Goal: Information Seeking & Learning: Learn about a topic

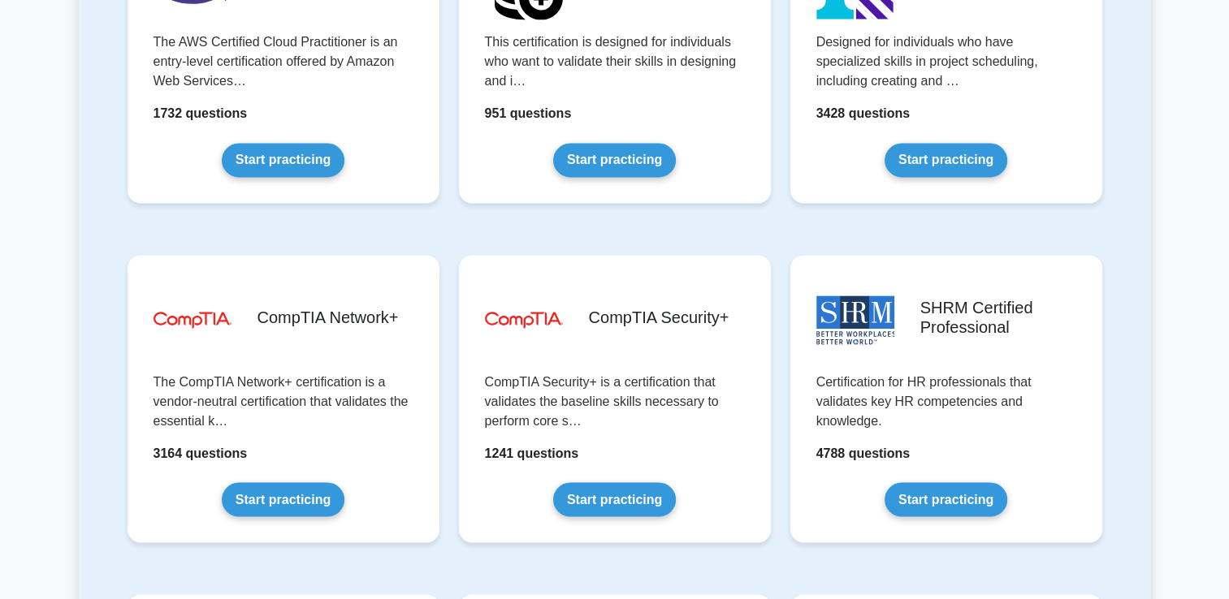
scroll to position [2924, 0]
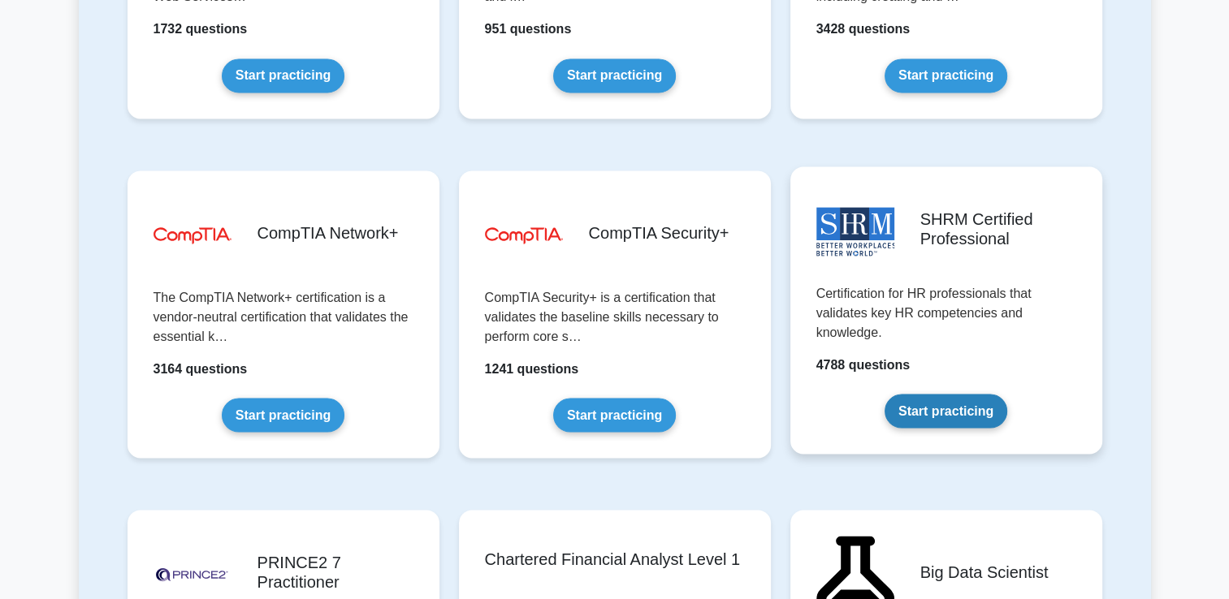
click at [941, 403] on link "Start practicing" at bounding box center [946, 411] width 123 height 34
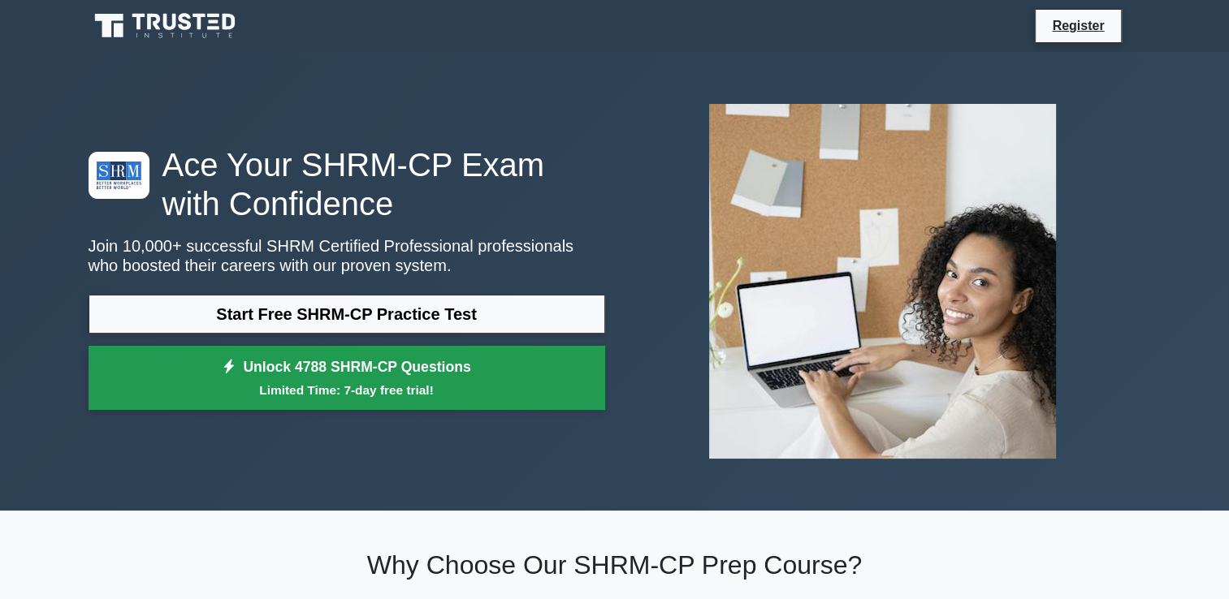
click at [413, 367] on link "Unlock 4788 SHRM-CP Questions Limited Time: 7-day free trial!" at bounding box center [347, 378] width 517 height 65
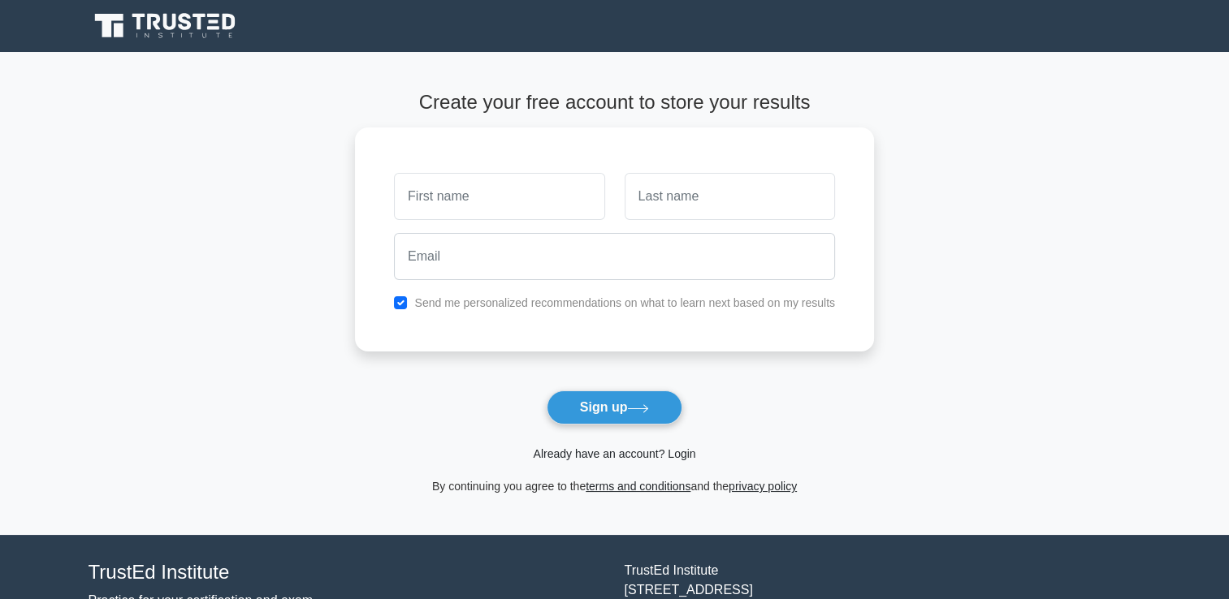
click at [615, 460] on link "Already have an account? Login" at bounding box center [614, 454] width 162 height 13
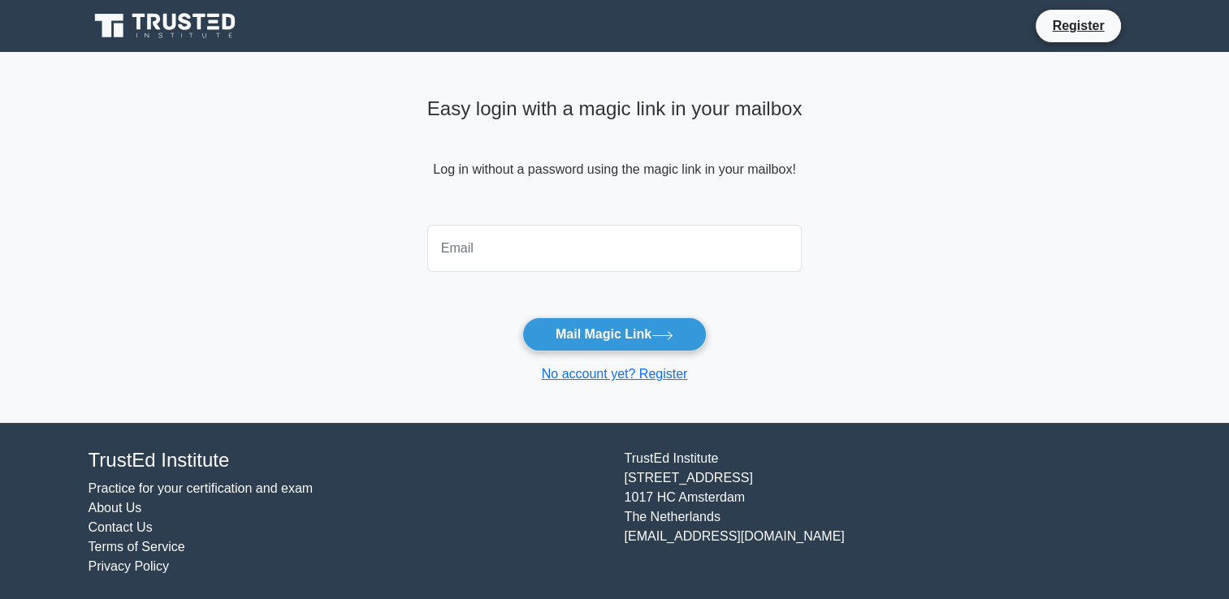
click at [517, 266] on input "email" at bounding box center [614, 248] width 375 height 47
type input "islamomran3910@gmail.com"
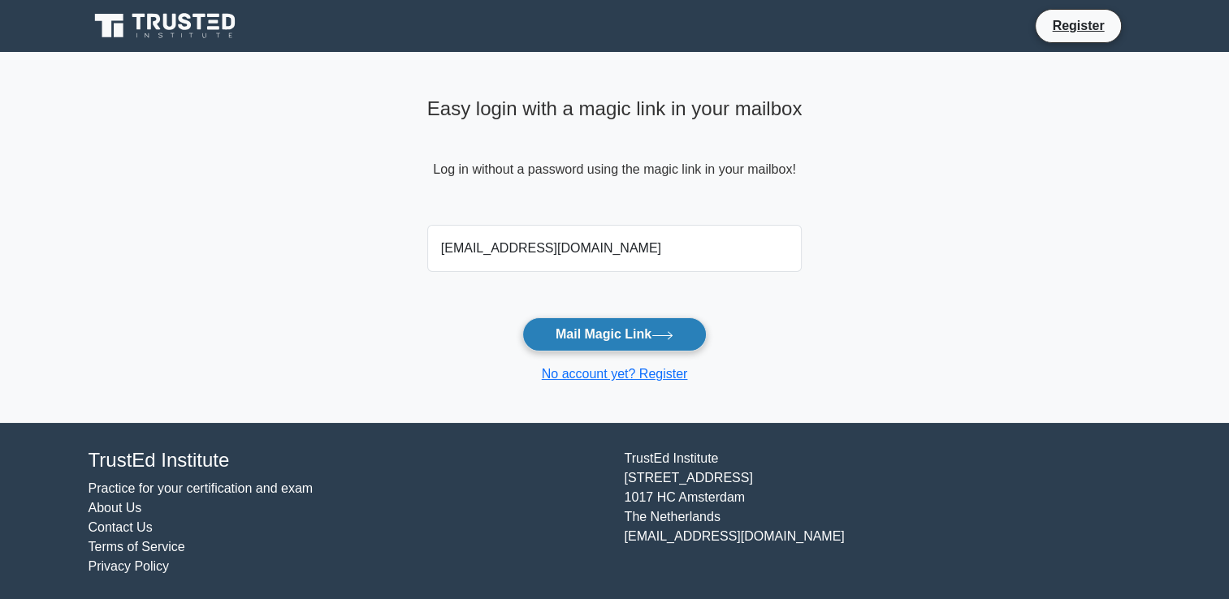
click at [607, 348] on button "Mail Magic Link" at bounding box center [614, 335] width 184 height 34
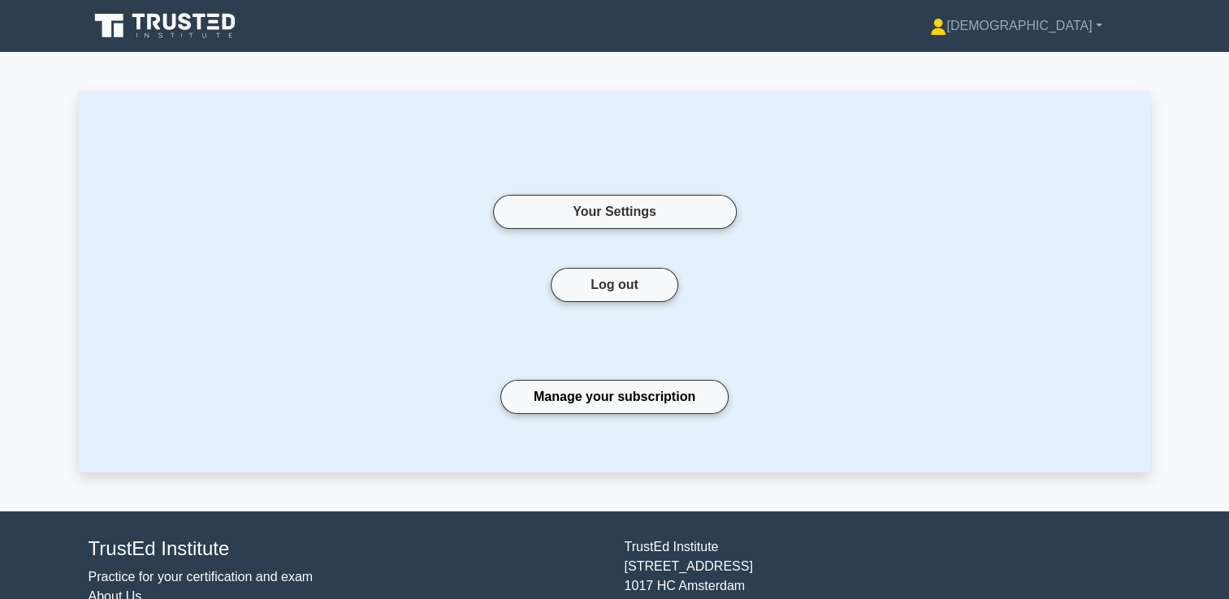
click at [158, 11] on icon at bounding box center [167, 26] width 156 height 31
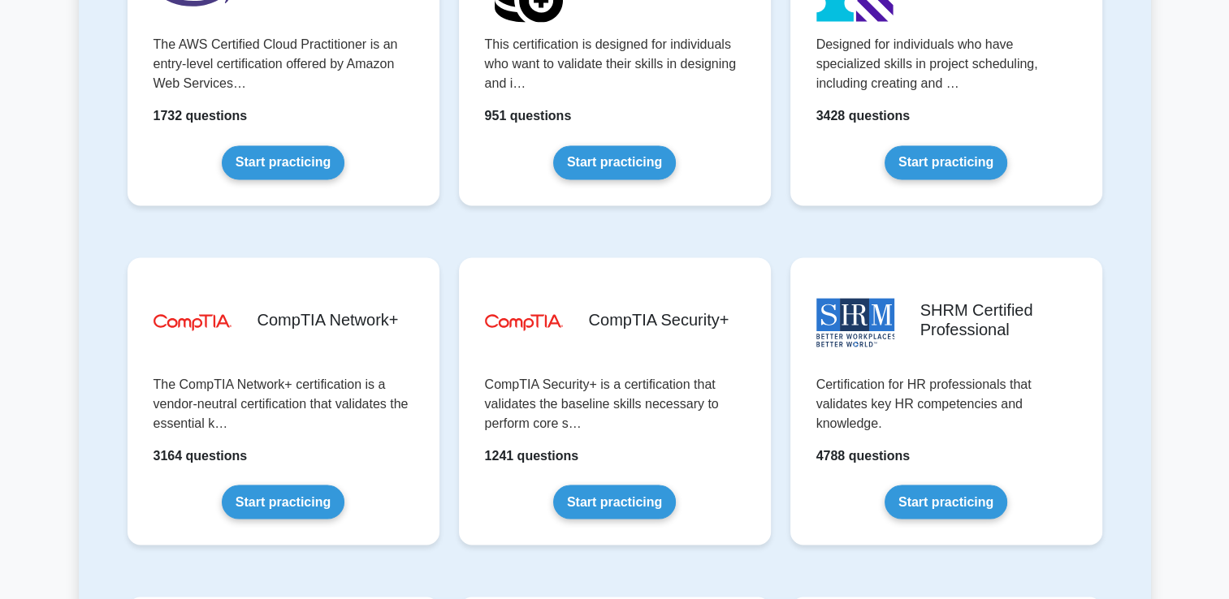
scroll to position [3005, 0]
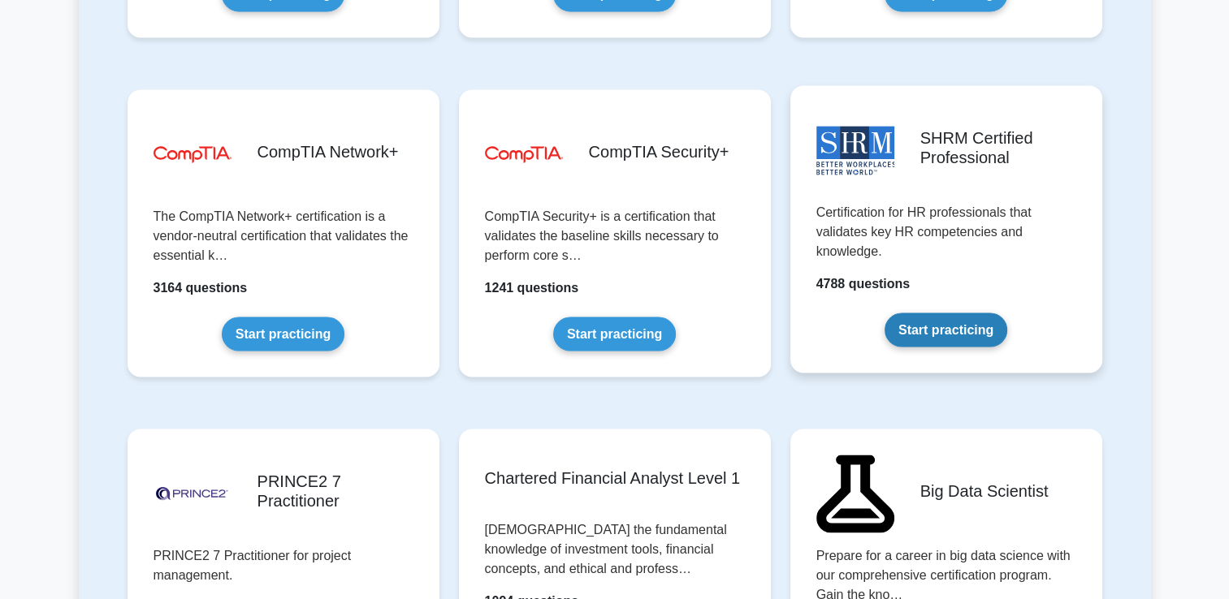
click at [928, 317] on link "Start practicing" at bounding box center [946, 330] width 123 height 34
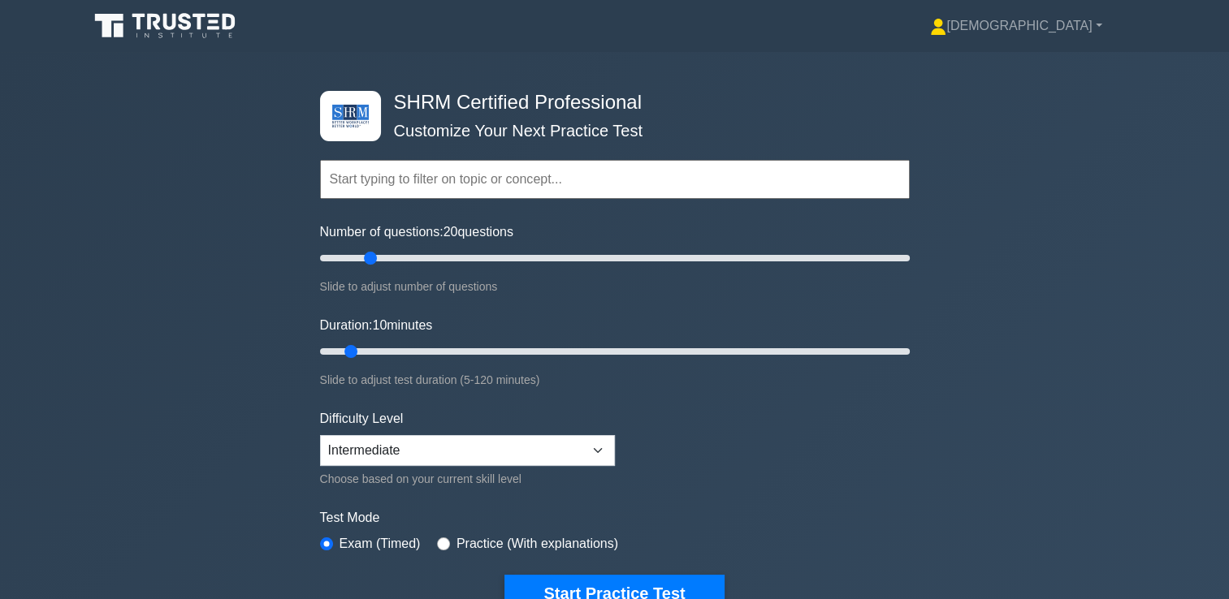
drag, startPoint x: 351, startPoint y: 257, endPoint x: 371, endPoint y: 262, distance: 20.9
type input "20"
click at [371, 262] on input "Number of questions: 20 questions" at bounding box center [615, 258] width 590 height 19
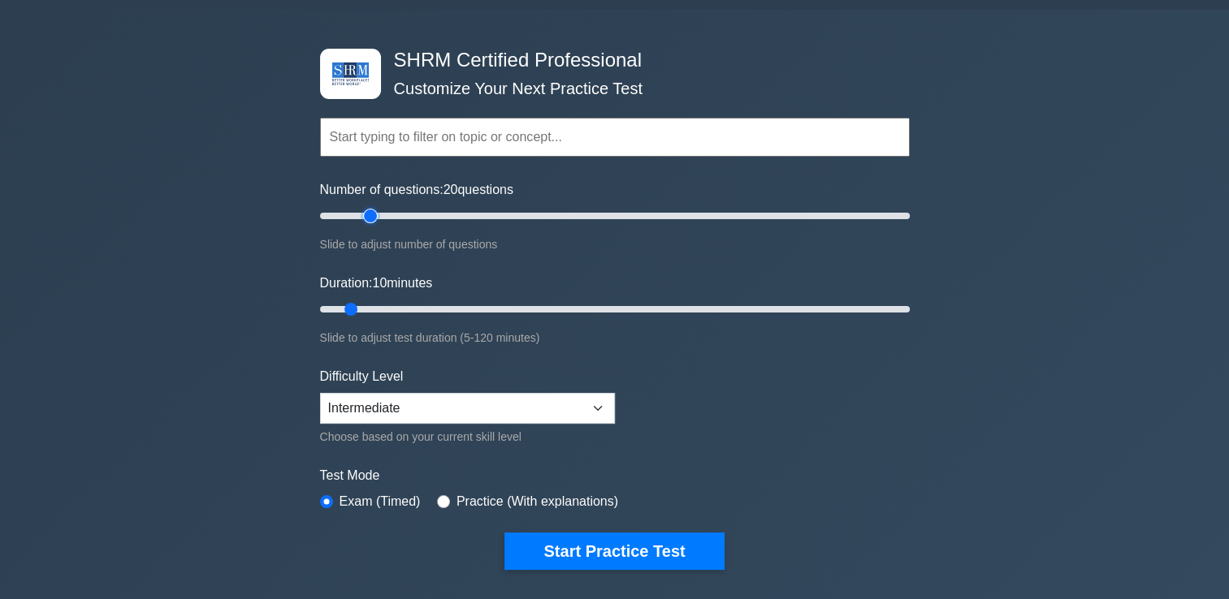
scroll to position [81, 0]
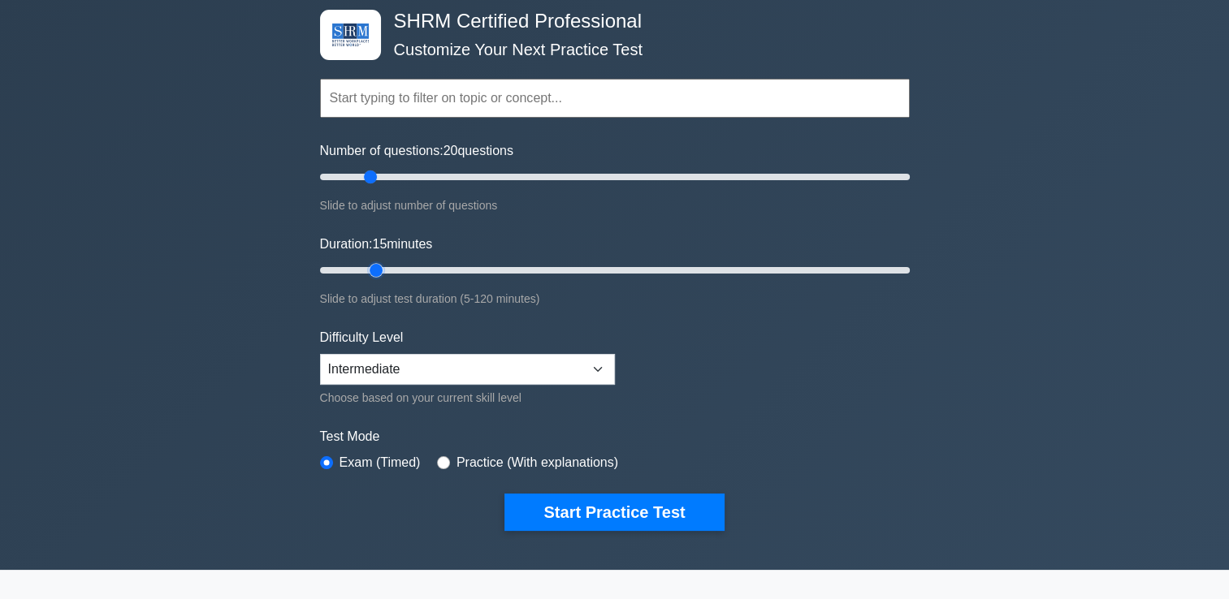
drag, startPoint x: 348, startPoint y: 266, endPoint x: 368, endPoint y: 268, distance: 19.6
type input "15"
click at [368, 268] on input "Duration: 15 minutes" at bounding box center [615, 270] width 590 height 19
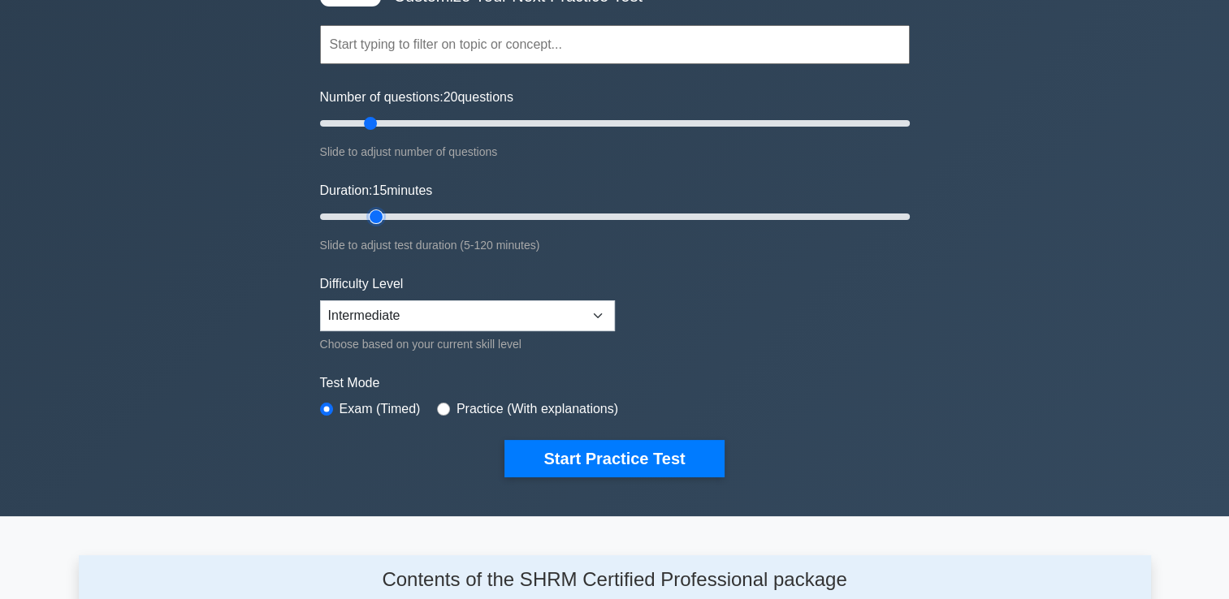
scroll to position [162, 0]
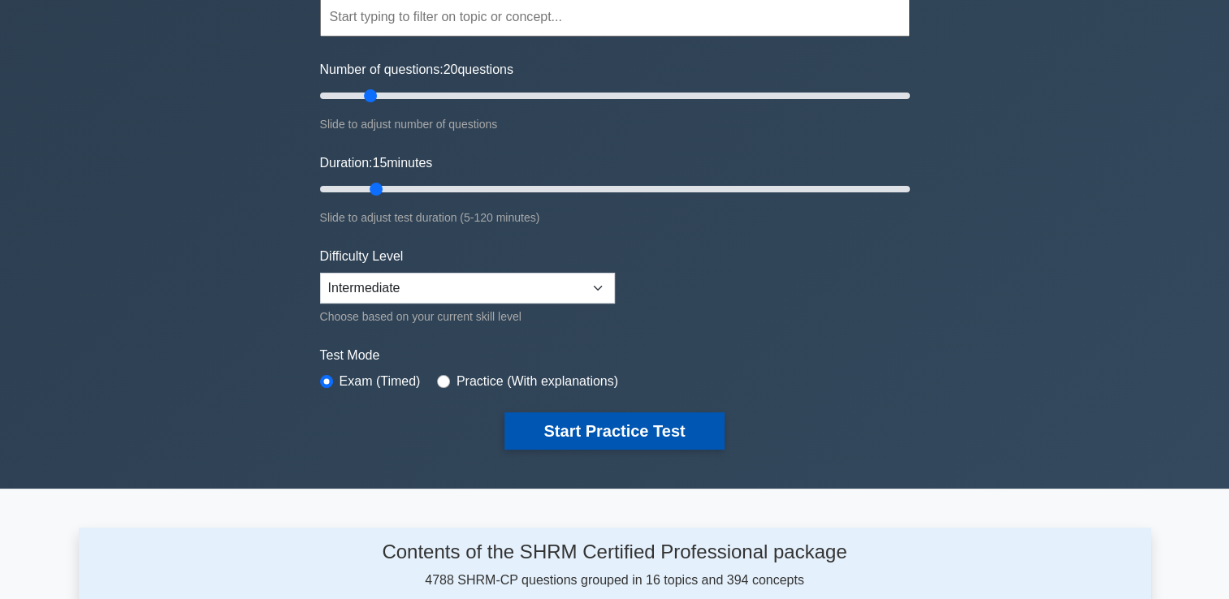
click at [584, 441] on button "Start Practice Test" at bounding box center [613, 431] width 219 height 37
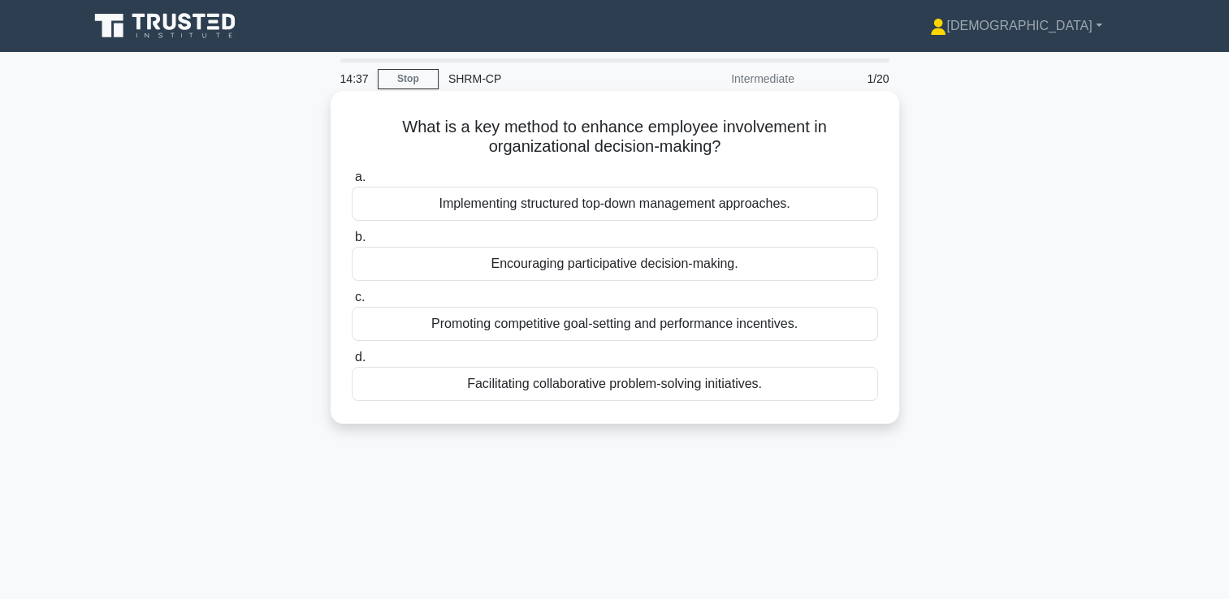
click at [608, 213] on div "Implementing structured top-down management approaches." at bounding box center [615, 204] width 526 height 34
click at [352, 183] on input "a. Implementing structured top-down management approaches." at bounding box center [352, 177] width 0 height 11
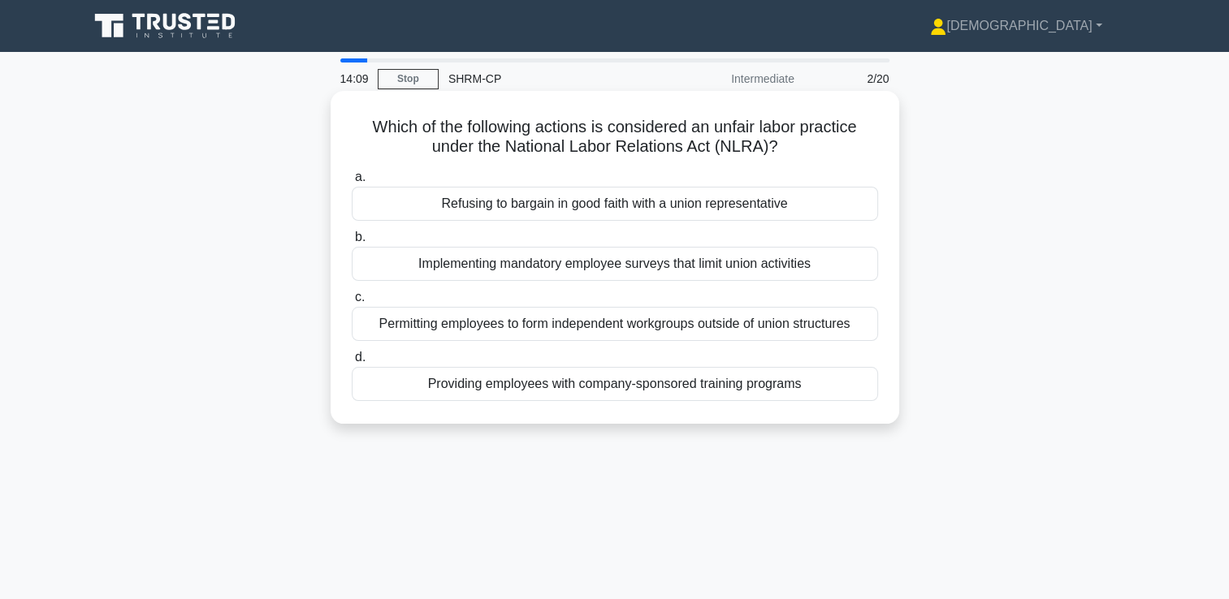
click at [663, 214] on div "Refusing to bargain in good faith with a union representative" at bounding box center [615, 204] width 526 height 34
click at [352, 183] on input "a. Refusing to bargain in good faith with a union representative" at bounding box center [352, 177] width 0 height 11
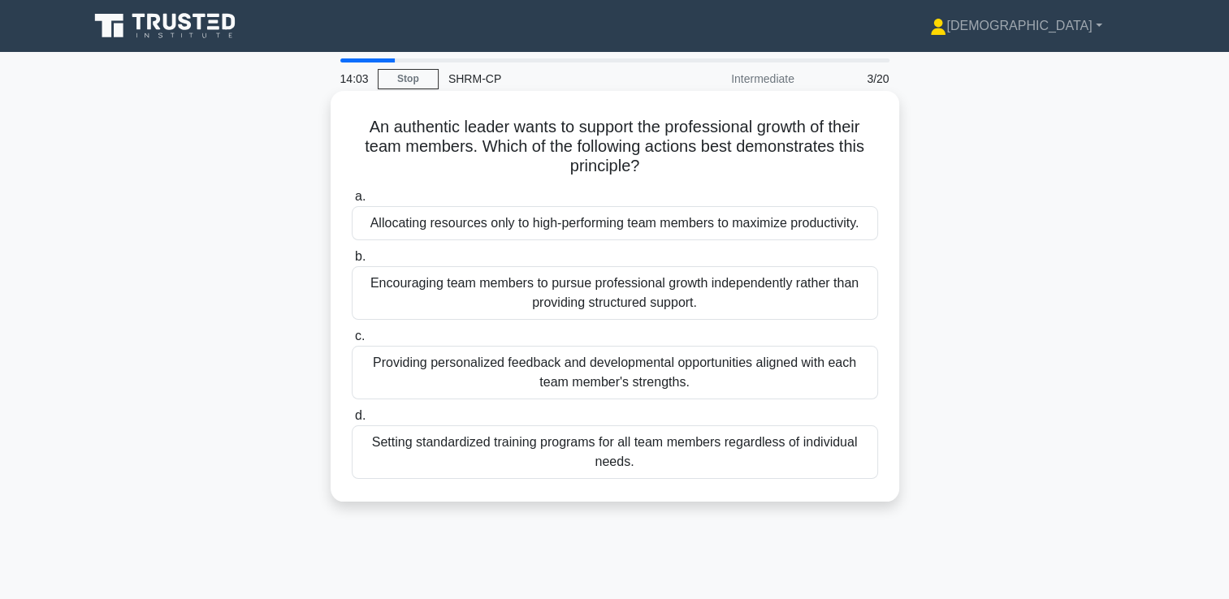
click at [413, 125] on h5 "An authentic leader wants to support the professional growth of their team memb…" at bounding box center [615, 147] width 530 height 60
copy h5 "authentic"
click at [568, 377] on div "Providing personalized feedback and developmental opportunities aligned with ea…" at bounding box center [615, 373] width 526 height 54
click at [352, 342] on input "c. Providing personalized feedback and developmental opportunities aligned with…" at bounding box center [352, 336] width 0 height 11
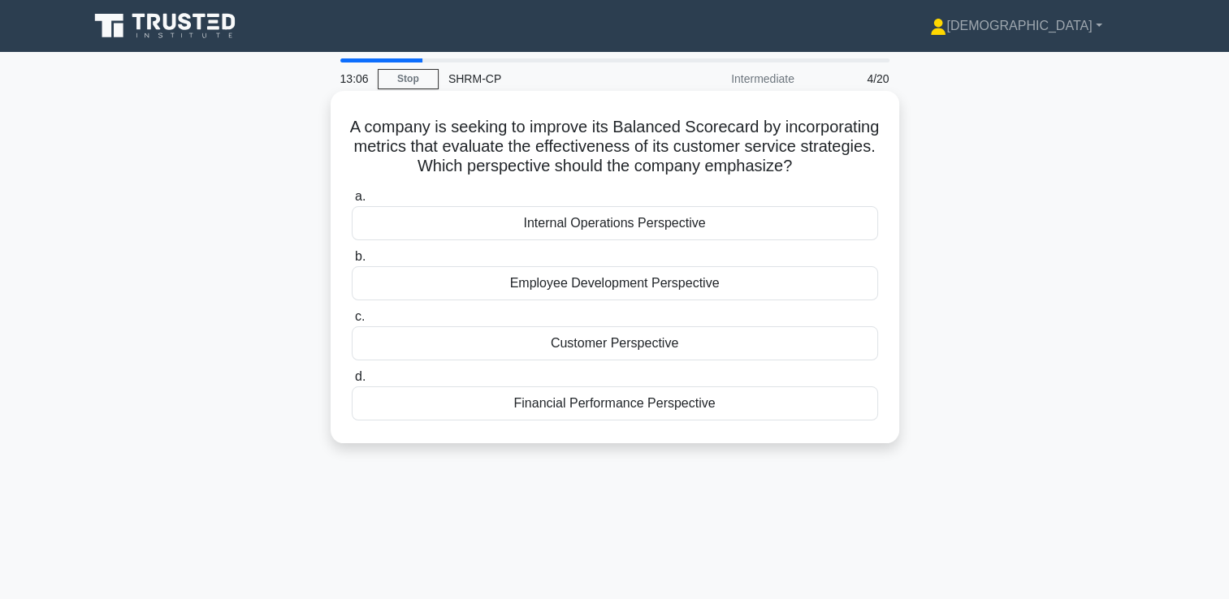
click at [592, 361] on div "Customer Perspective" at bounding box center [615, 344] width 526 height 34
click at [352, 322] on input "c. Customer Perspective" at bounding box center [352, 317] width 0 height 11
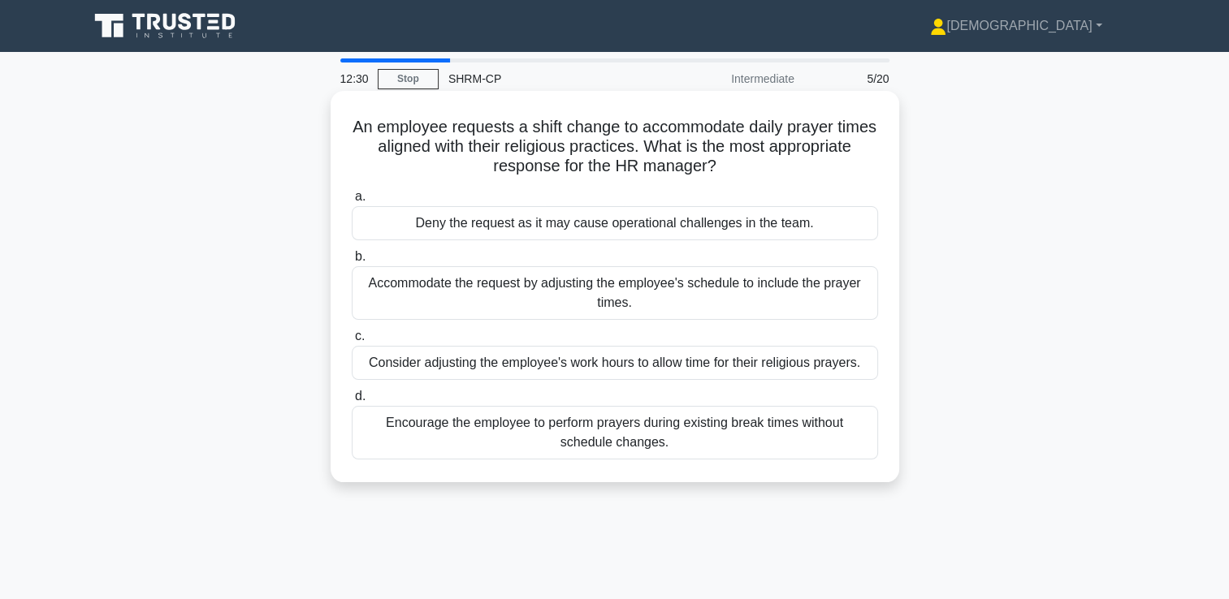
click at [617, 294] on div "Accommodate the request by adjusting the employee's schedule to include the pra…" at bounding box center [615, 293] width 526 height 54
click at [352, 262] on input "b. Accommodate the request by adjusting the employee's schedule to include the …" at bounding box center [352, 257] width 0 height 11
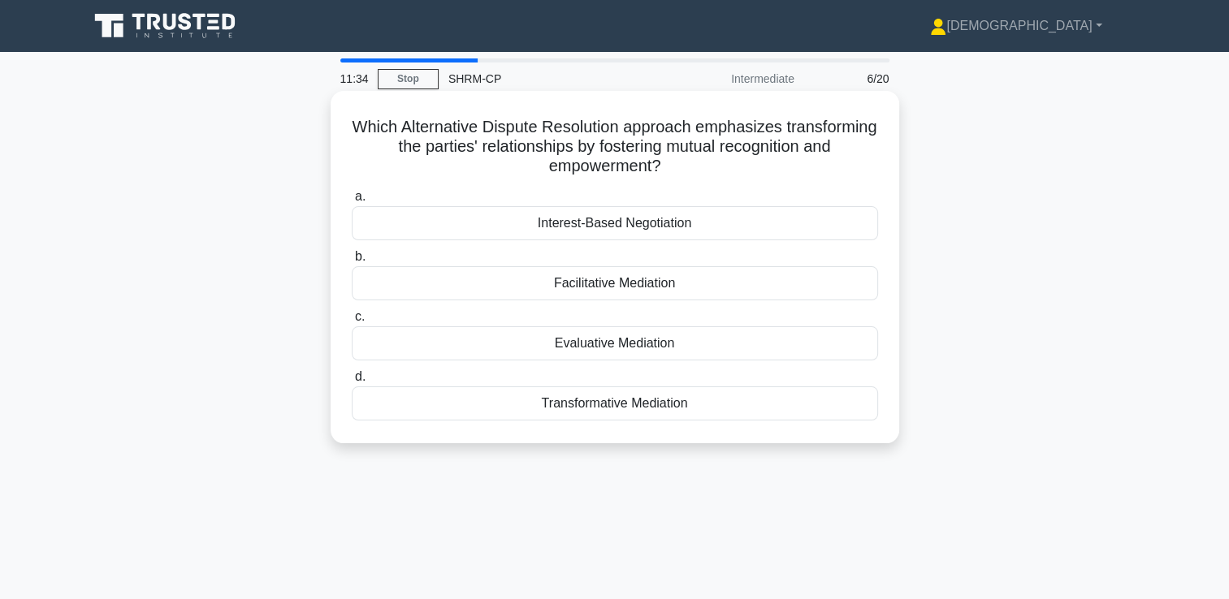
click at [510, 136] on h5 "Which Alternative Dispute Resolution approach emphasizes transforming the parti…" at bounding box center [615, 147] width 530 height 60
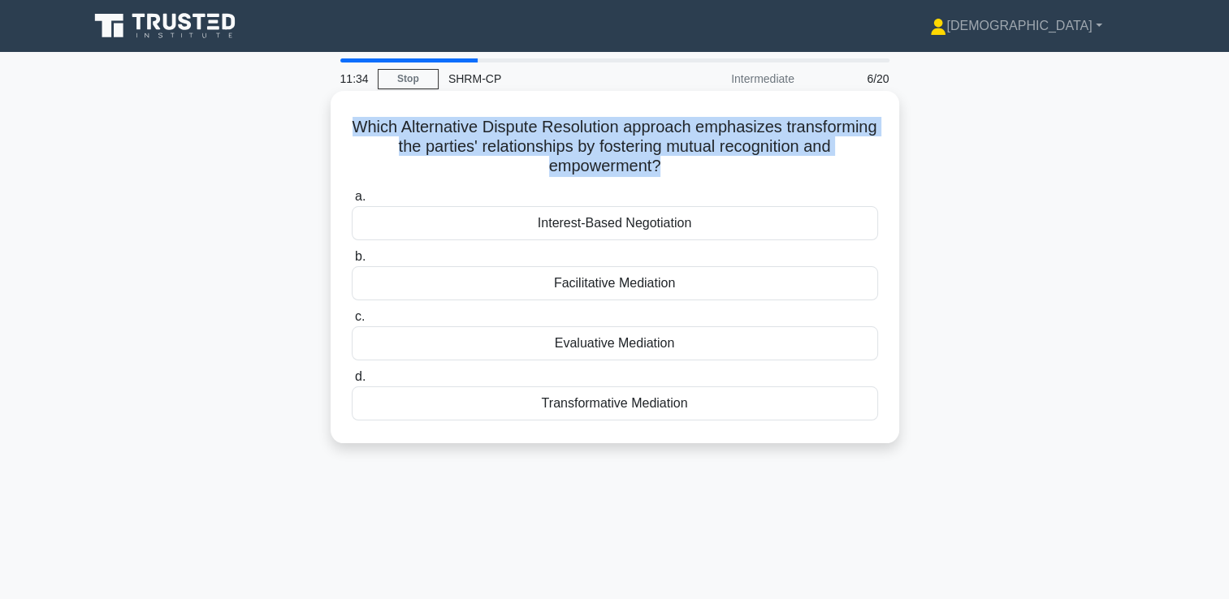
click at [510, 136] on h5 "Which Alternative Dispute Resolution approach emphasizes transforming the parti…" at bounding box center [615, 147] width 530 height 60
copy div "Which Alternative Dispute Resolution approach emphasizes transforming the parti…"
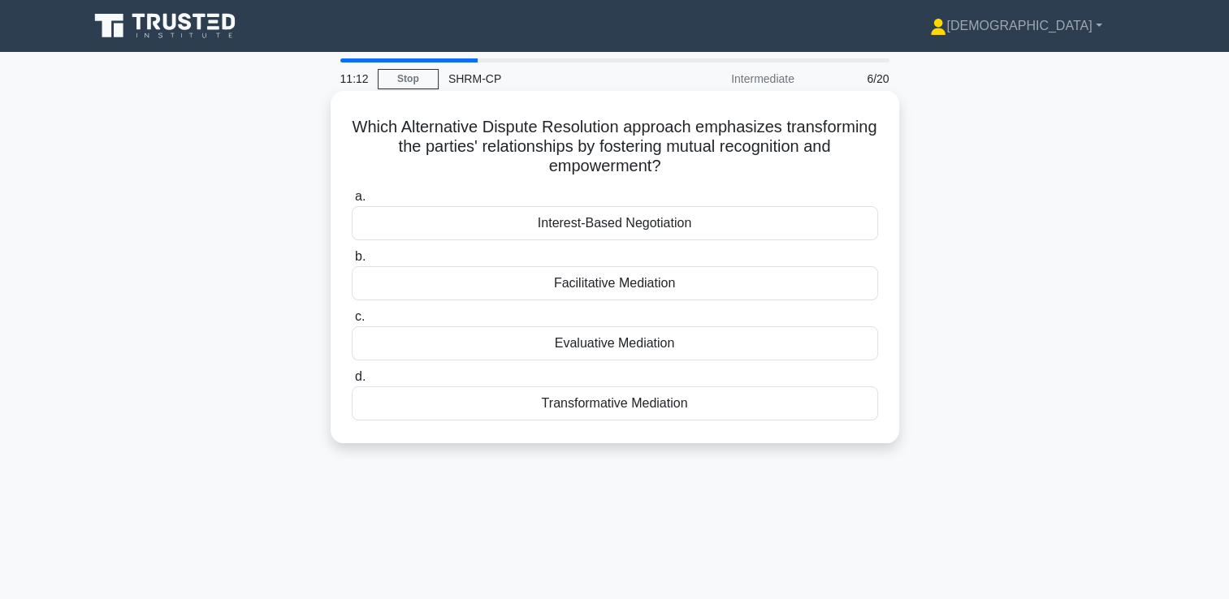
click at [606, 409] on div "Transformative Mediation" at bounding box center [615, 404] width 526 height 34
click at [352, 383] on input "d. Transformative Mediation" at bounding box center [352, 377] width 0 height 11
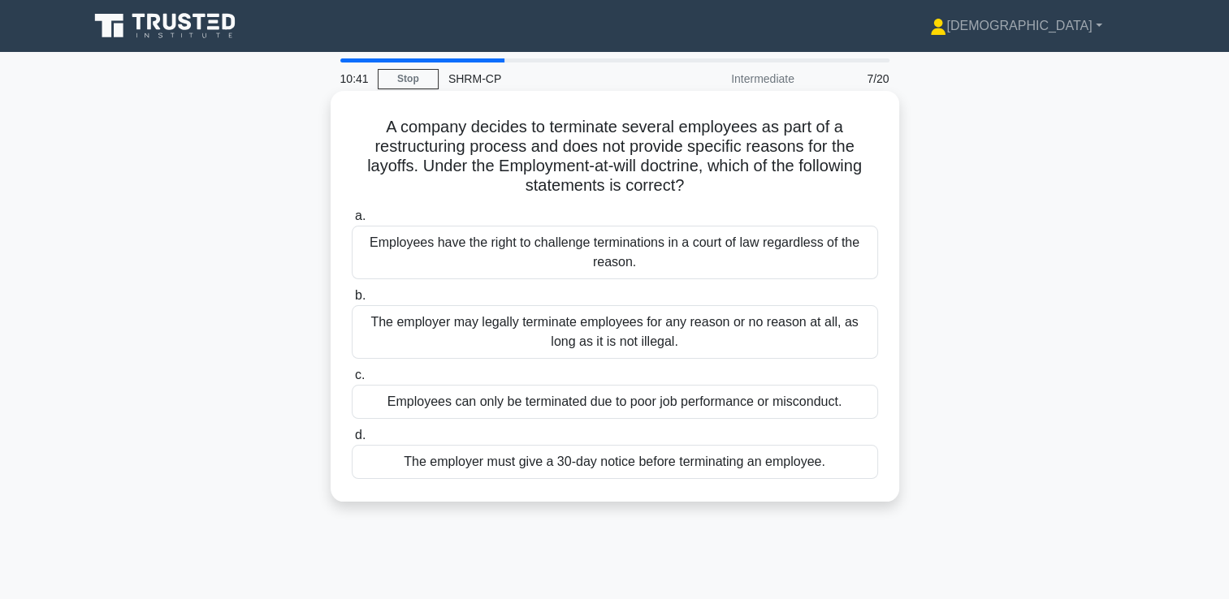
click at [614, 403] on div "Employees can only be terminated due to poor job performance or misconduct." at bounding box center [615, 402] width 526 height 34
click at [352, 381] on input "c. Employees can only be terminated due to poor job performance or misconduct." at bounding box center [352, 375] width 0 height 11
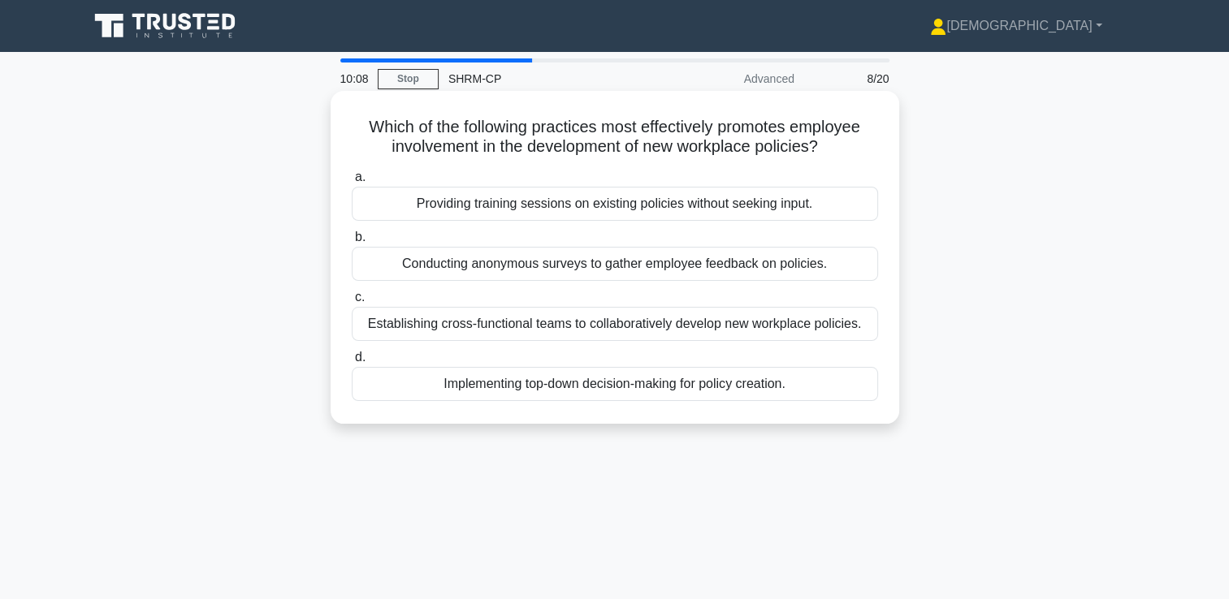
click at [624, 334] on div "Establishing cross-functional teams to collaboratively develop new workplace po…" at bounding box center [615, 324] width 526 height 34
click at [352, 303] on input "c. Establishing cross-functional teams to collaboratively develop new workplace…" at bounding box center [352, 297] width 0 height 11
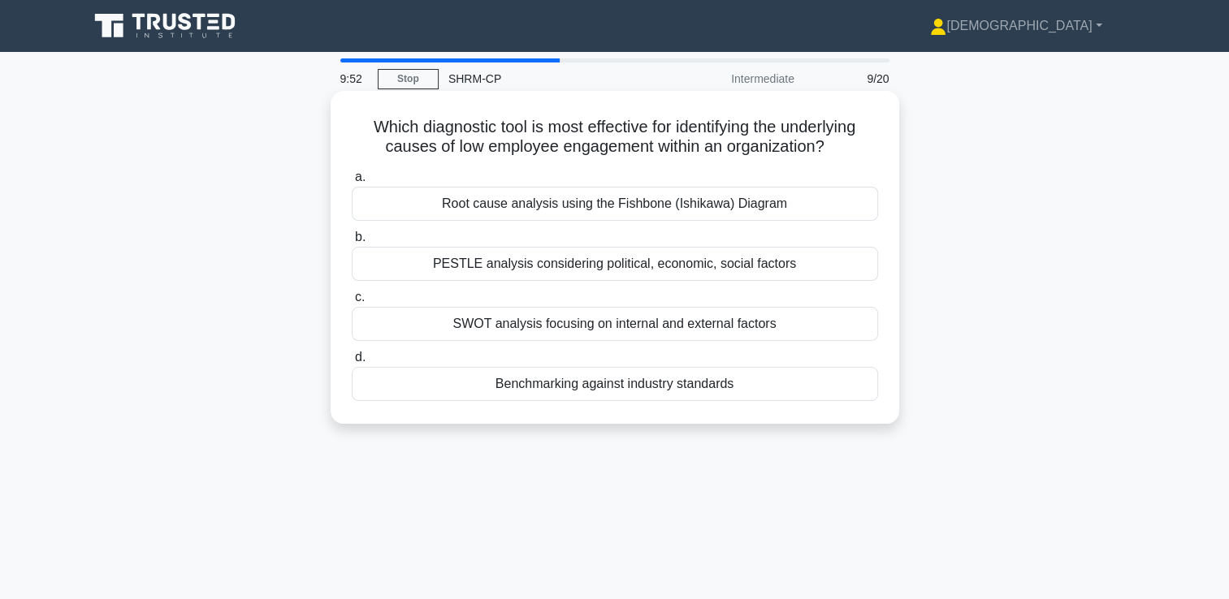
click at [442, 145] on h5 "Which diagnostic tool is most effective for identifying the underlying causes o…" at bounding box center [615, 137] width 530 height 41
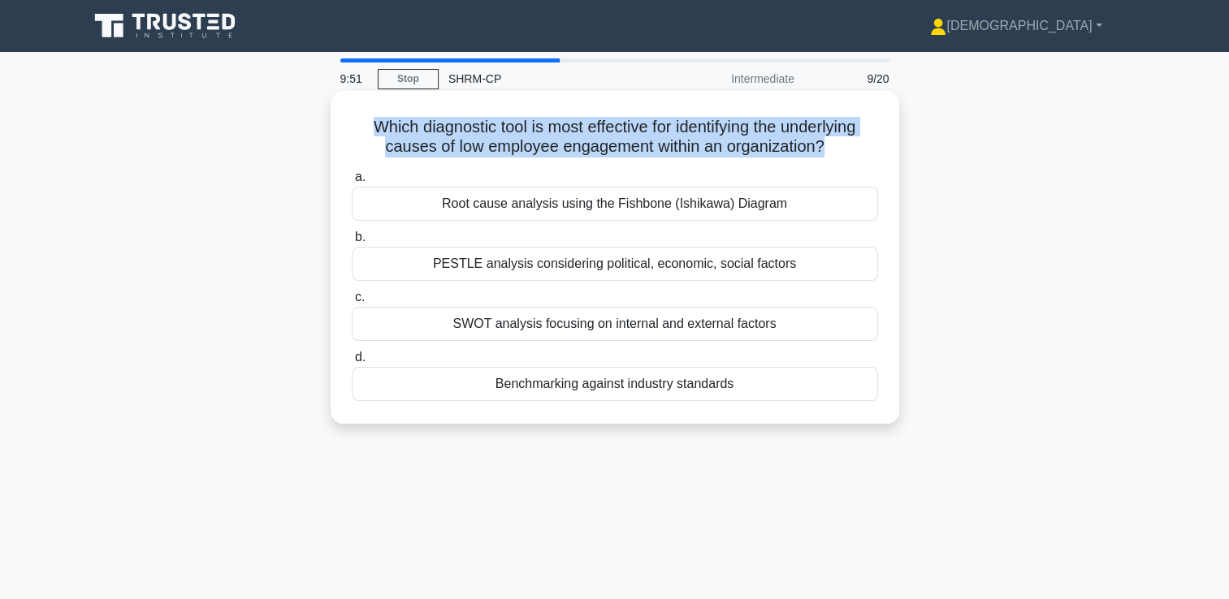
click at [442, 145] on h5 "Which diagnostic tool is most effective for identifying the underlying causes o…" at bounding box center [615, 137] width 530 height 41
copy div "Which diagnostic tool is most effective for identifying the underlying causes o…"
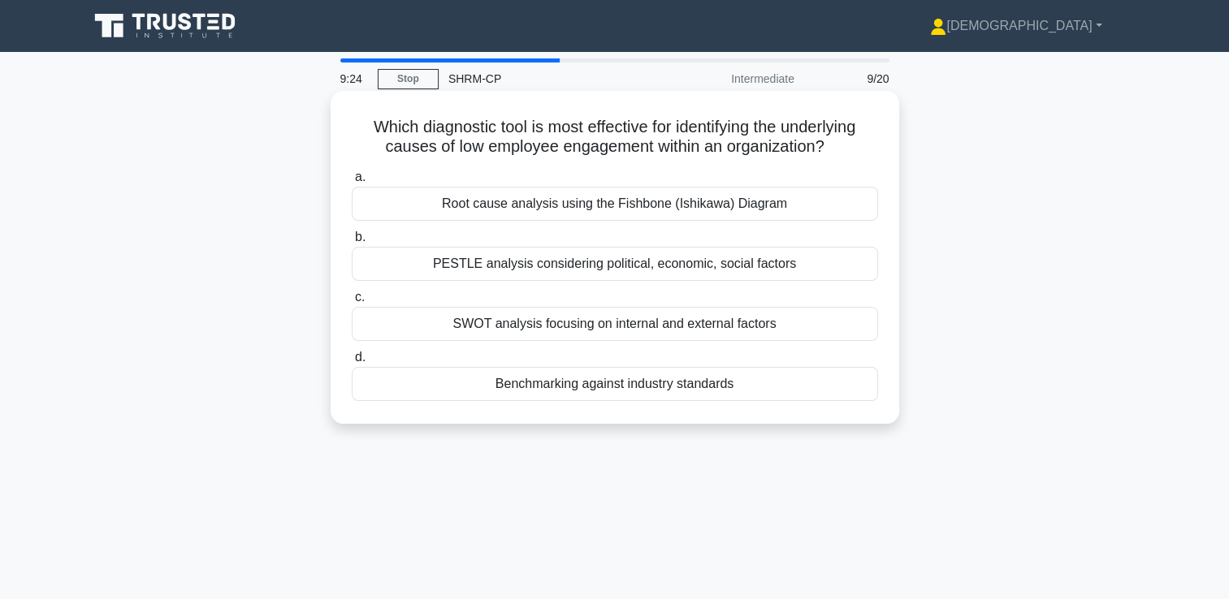
click at [552, 210] on div "Root cause analysis using the Fishbone (Ishikawa) Diagram" at bounding box center [615, 204] width 526 height 34
click at [352, 183] on input "a. Root cause analysis using the Fishbone (Ishikawa) Diagram" at bounding box center [352, 177] width 0 height 11
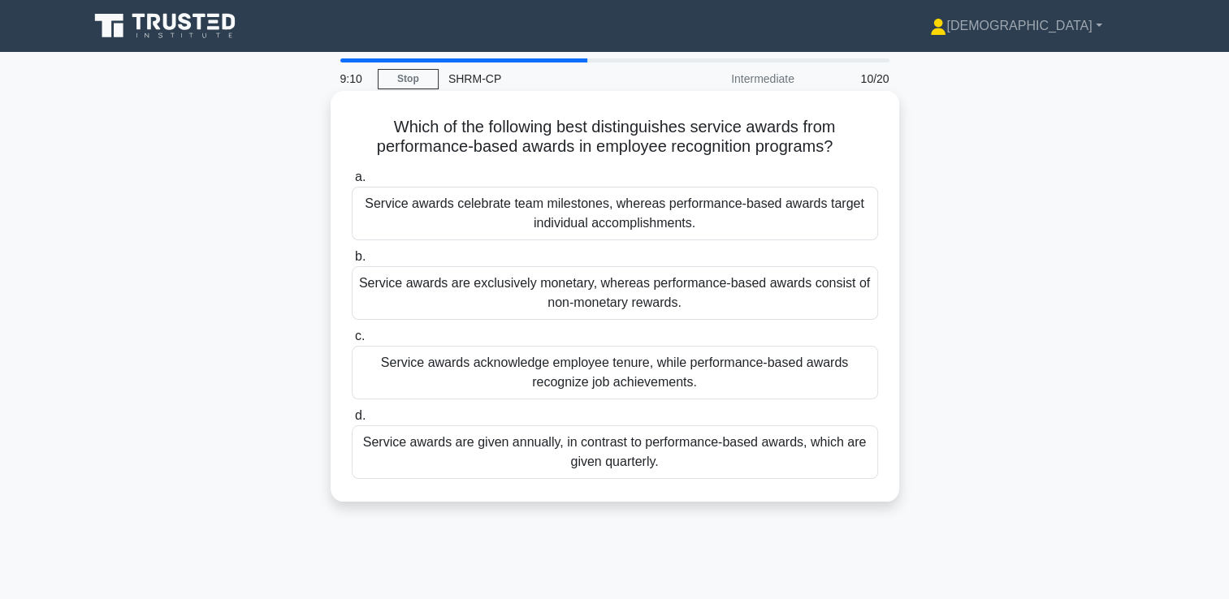
click at [552, 149] on h5 "Which of the following best distinguishes service awards from performance-based…" at bounding box center [615, 137] width 530 height 41
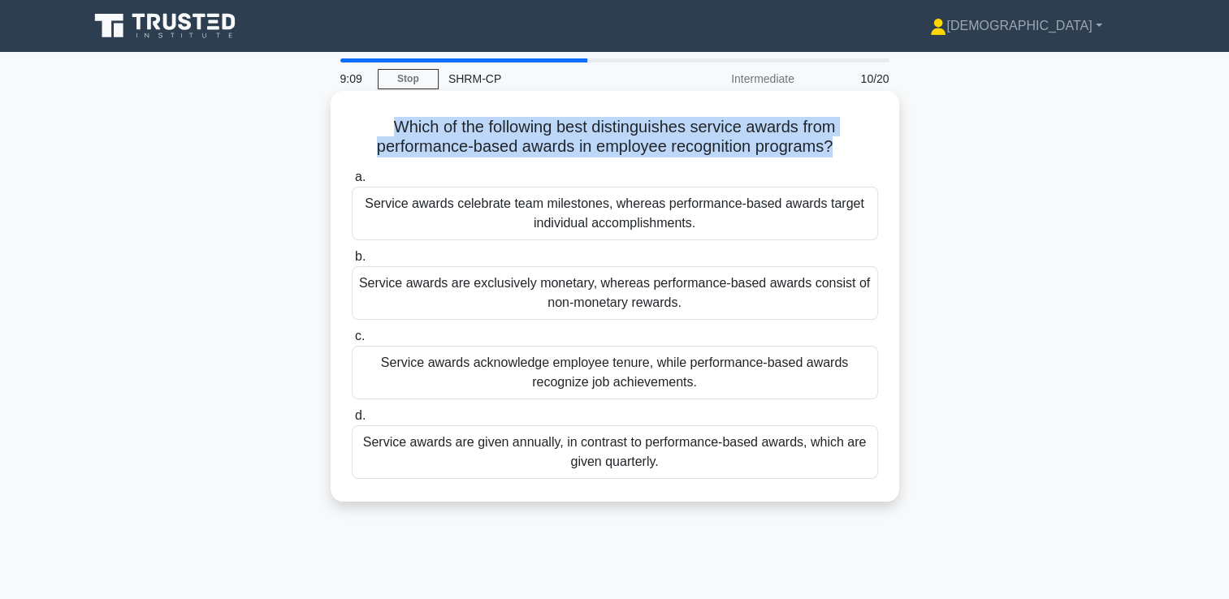
click at [552, 149] on h5 "Which of the following best distinguishes service awards from performance-based…" at bounding box center [615, 137] width 530 height 41
copy div "Which of the following best distinguishes service awards from performance-based…"
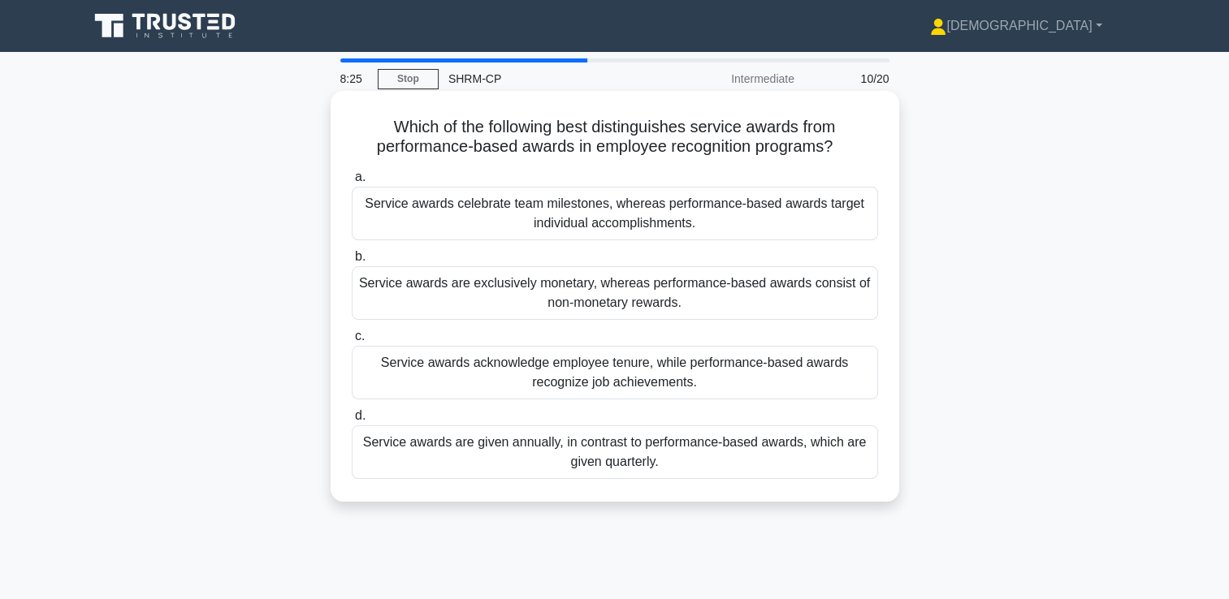
click at [543, 366] on div "Service awards acknowledge employee tenure, while performance-based awards reco…" at bounding box center [615, 373] width 526 height 54
click at [352, 342] on input "c. Service awards acknowledge employee tenure, while performance-based awards r…" at bounding box center [352, 336] width 0 height 11
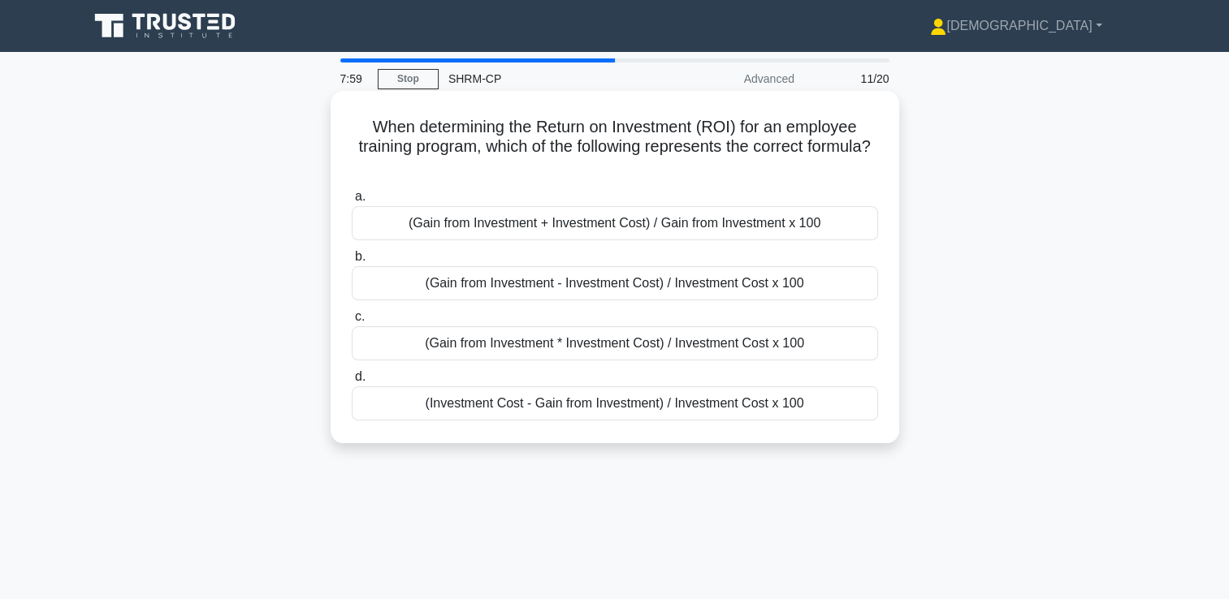
click at [561, 407] on div "(Investment Cost - Gain from Investment) / Investment Cost x 100" at bounding box center [615, 404] width 526 height 34
click at [352, 383] on input "d. (Investment Cost - Gain from Investment) / Investment Cost x 100" at bounding box center [352, 377] width 0 height 11
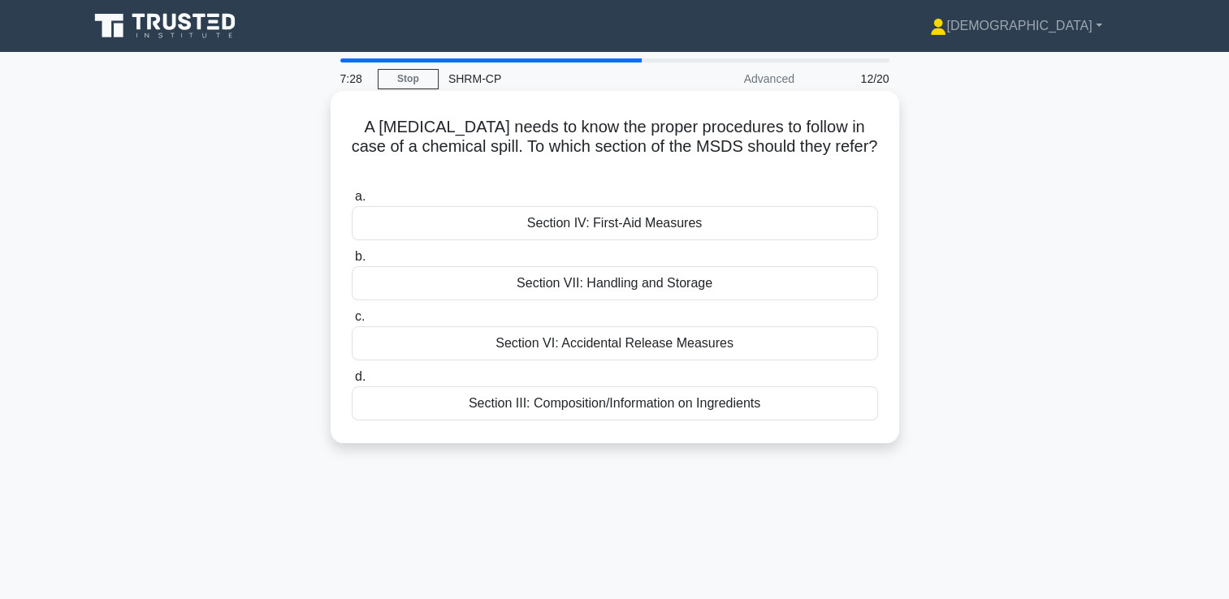
click at [488, 154] on h5 "A laboratory technician needs to know the proper procedures to follow in case o…" at bounding box center [615, 147] width 530 height 60
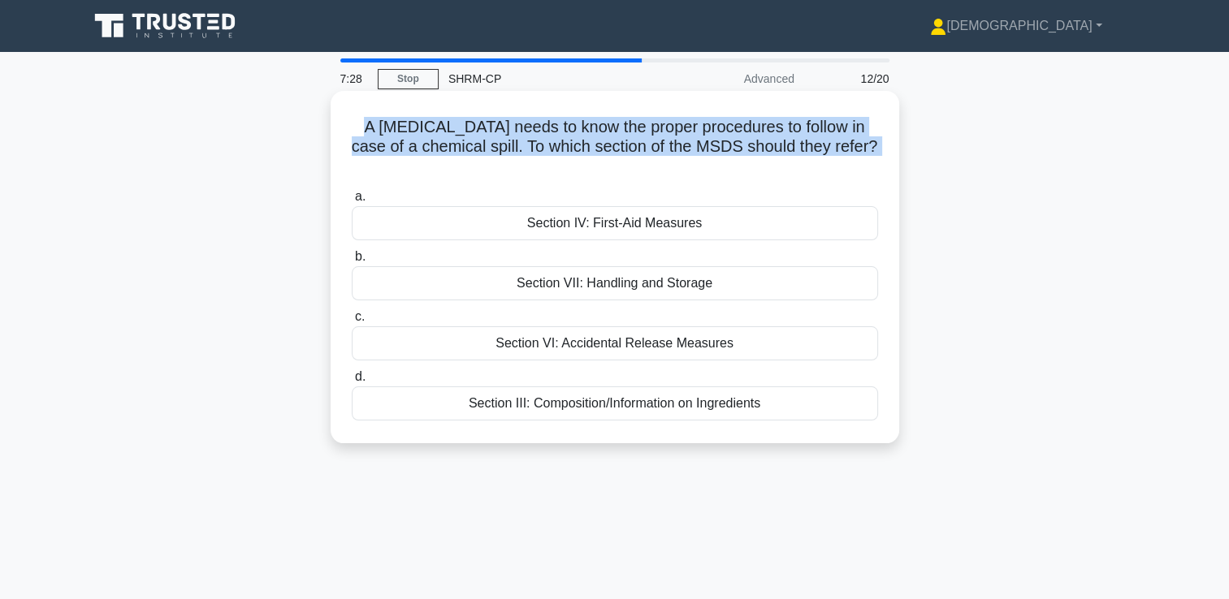
click at [488, 154] on h5 "A laboratory technician needs to know the proper procedures to follow in case o…" at bounding box center [615, 147] width 530 height 60
copy div "A laboratory technician needs to know the proper procedures to follow in case o…"
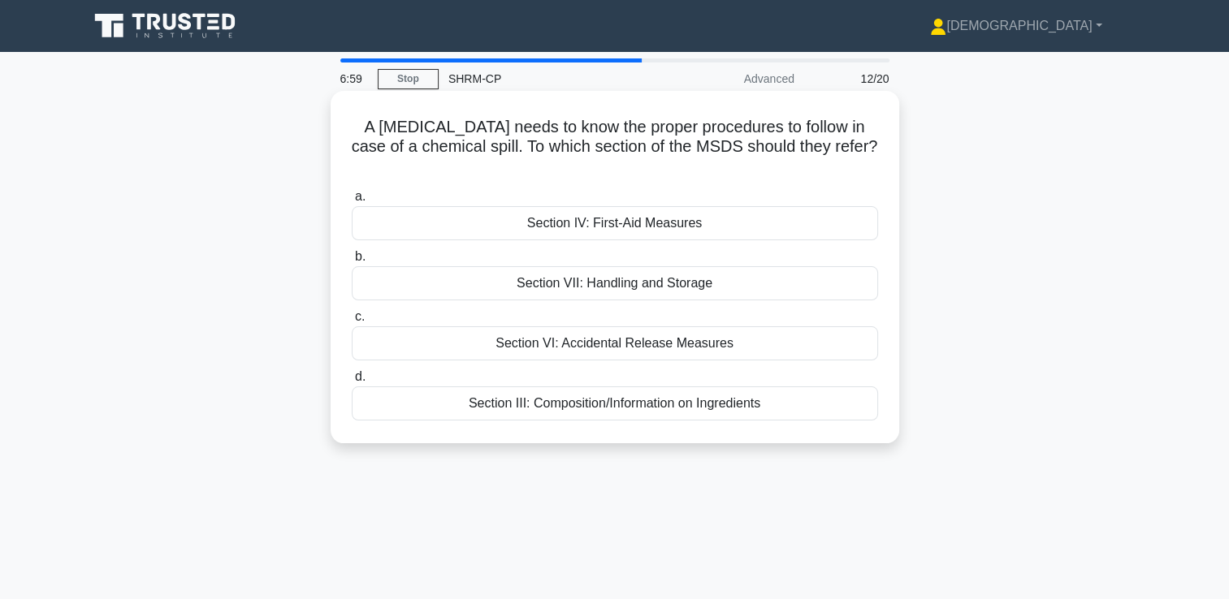
click at [613, 409] on div "Section III: Composition/Information on Ingredients" at bounding box center [615, 404] width 526 height 34
click at [352, 383] on input "d. Section III: Composition/Information on Ingredients" at bounding box center [352, 377] width 0 height 11
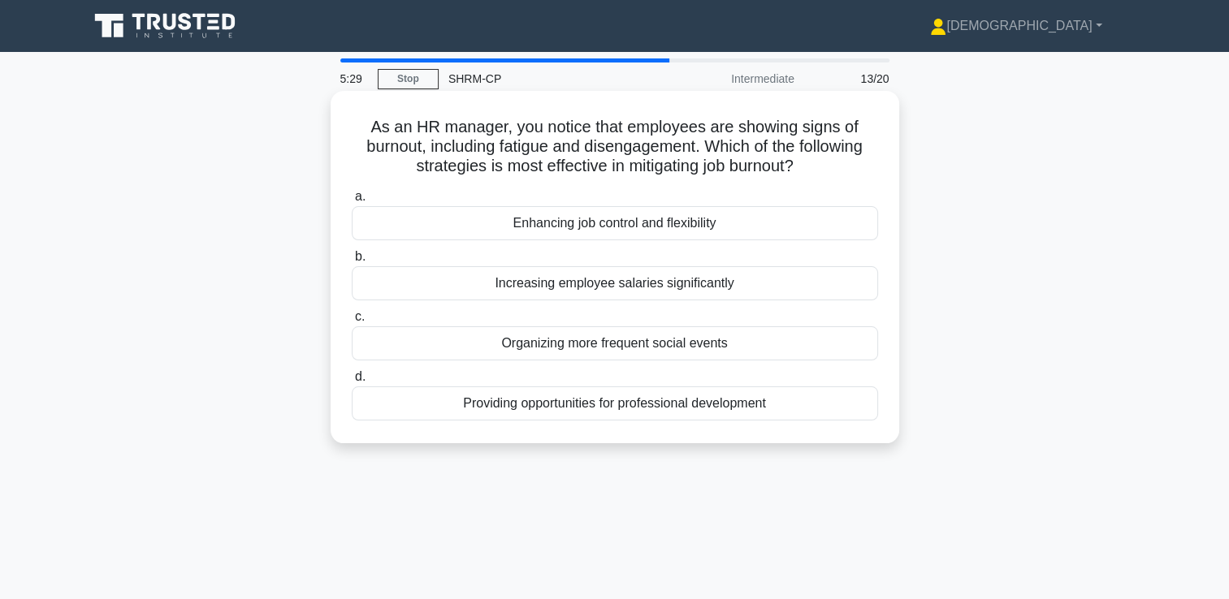
click at [535, 399] on div "Providing opportunities for professional development" at bounding box center [615, 404] width 526 height 34
click at [352, 383] on input "d. Providing opportunities for professional development" at bounding box center [352, 377] width 0 height 11
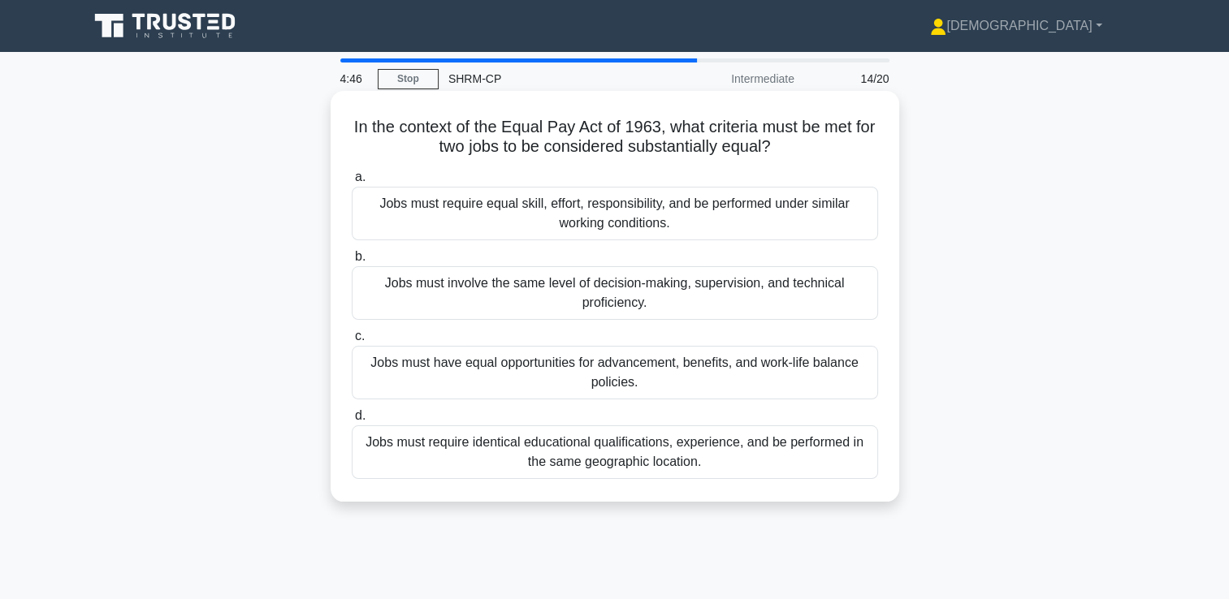
click at [607, 458] on div "Jobs must require identical educational qualifications, experience, and be perf…" at bounding box center [615, 453] width 526 height 54
click at [352, 422] on input "d. Jobs must require identical educational qualifications, experience, and be p…" at bounding box center [352, 416] width 0 height 11
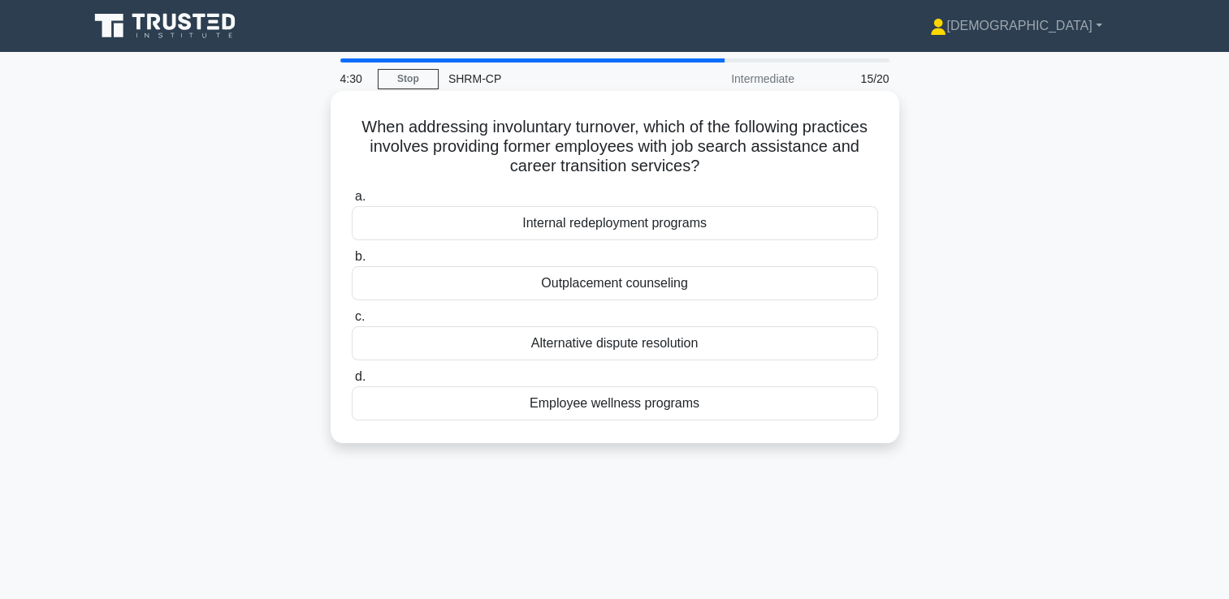
click at [432, 141] on h5 "When addressing involuntary turnover, which of the following practices involves…" at bounding box center [615, 147] width 530 height 60
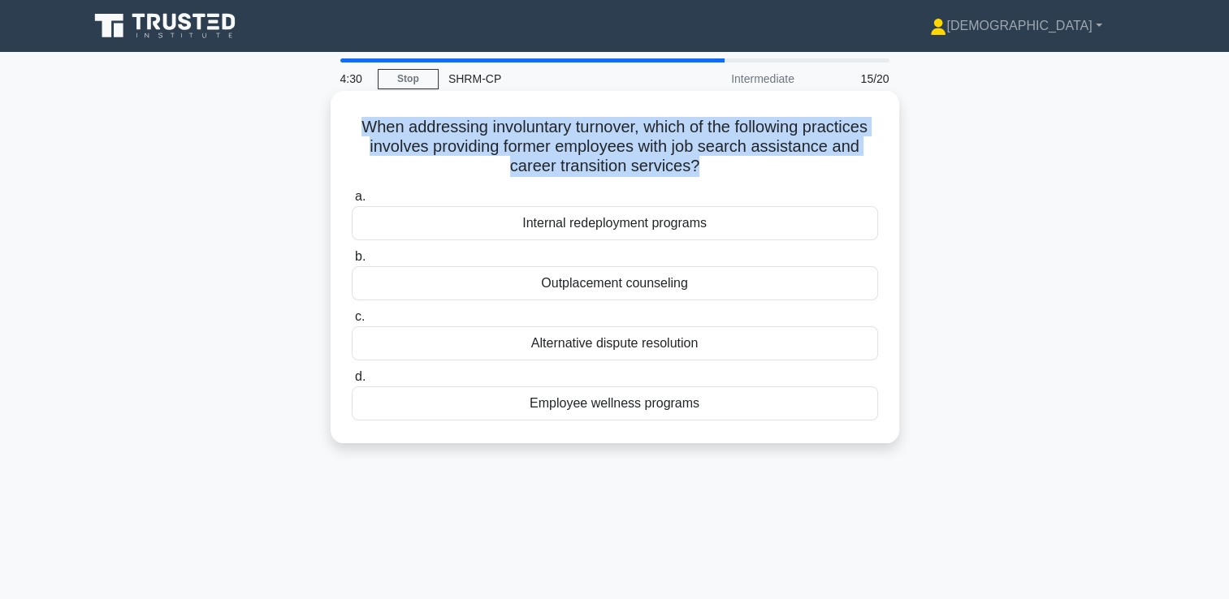
click at [432, 141] on h5 "When addressing involuntary turnover, which of the following practices involves…" at bounding box center [615, 147] width 530 height 60
copy div "When addressing involuntary turnover, which of the following practices involves…"
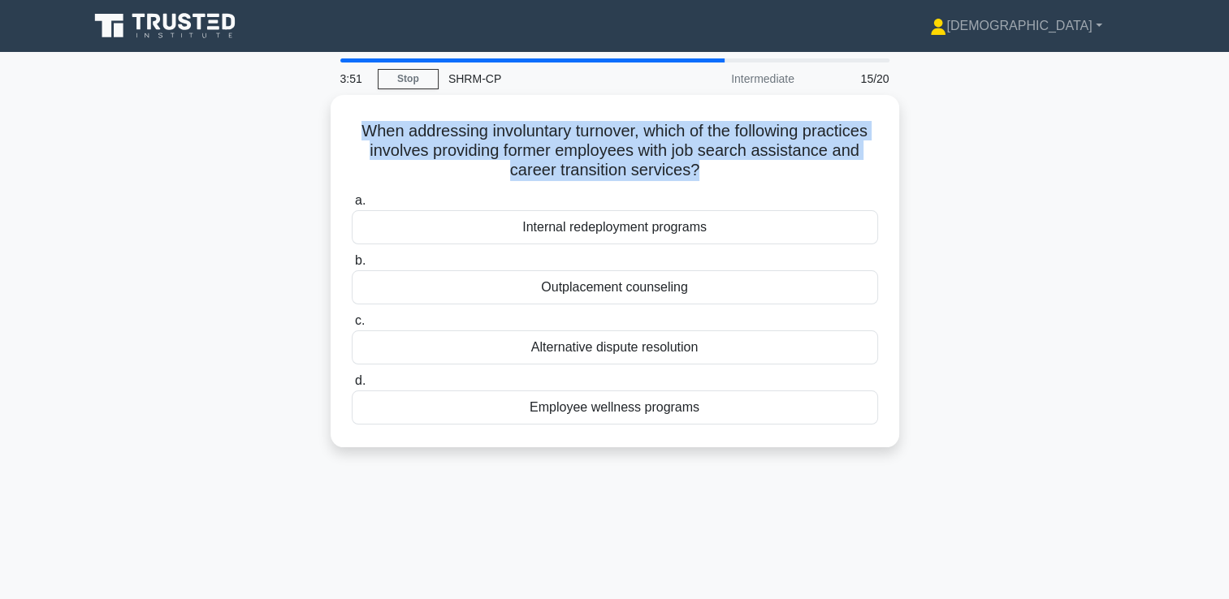
drag, startPoint x: 591, startPoint y: 288, endPoint x: 504, endPoint y: 518, distance: 246.0
click at [504, 518] on div "3:51 Stop SHRM-CP Intermediate 15/20 When addressing involuntary turnover, whic…" at bounding box center [615, 464] width 1072 height 812
drag, startPoint x: 504, startPoint y: 518, endPoint x: 526, endPoint y: 501, distance: 28.4
click at [511, 517] on div "3:51 Stop SHRM-CP Intermediate 15/20 When addressing involuntary turnover, whic…" at bounding box center [615, 464] width 1072 height 812
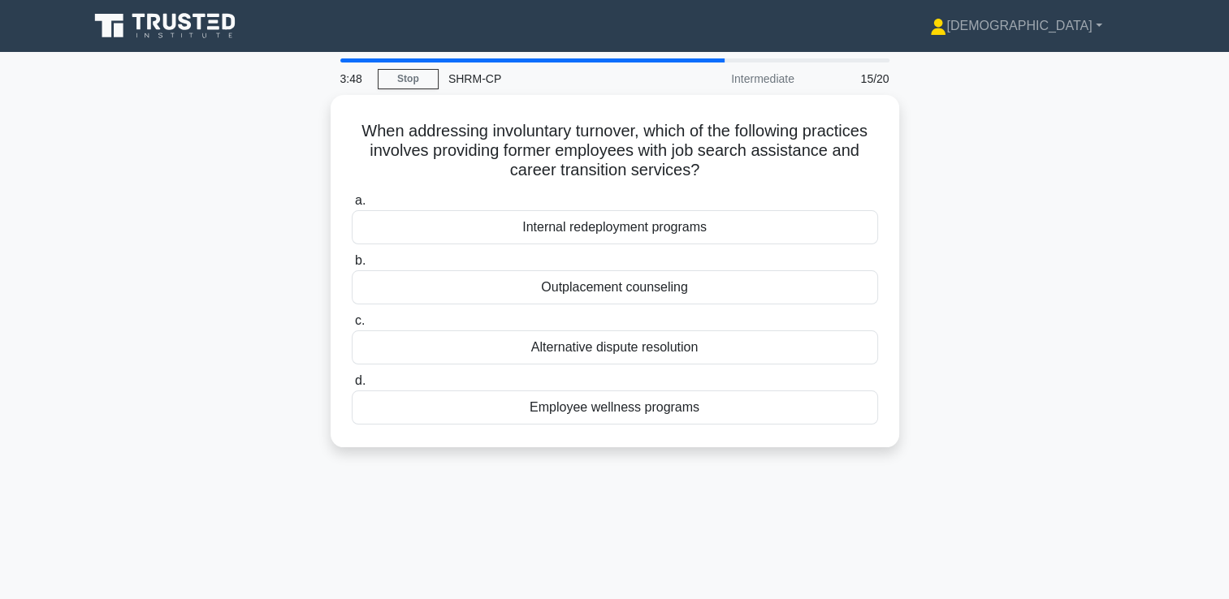
click at [673, 528] on div "3:48 Stop SHRM-CP Intermediate 15/20 When addressing involuntary turnover, whic…" at bounding box center [615, 464] width 1072 height 812
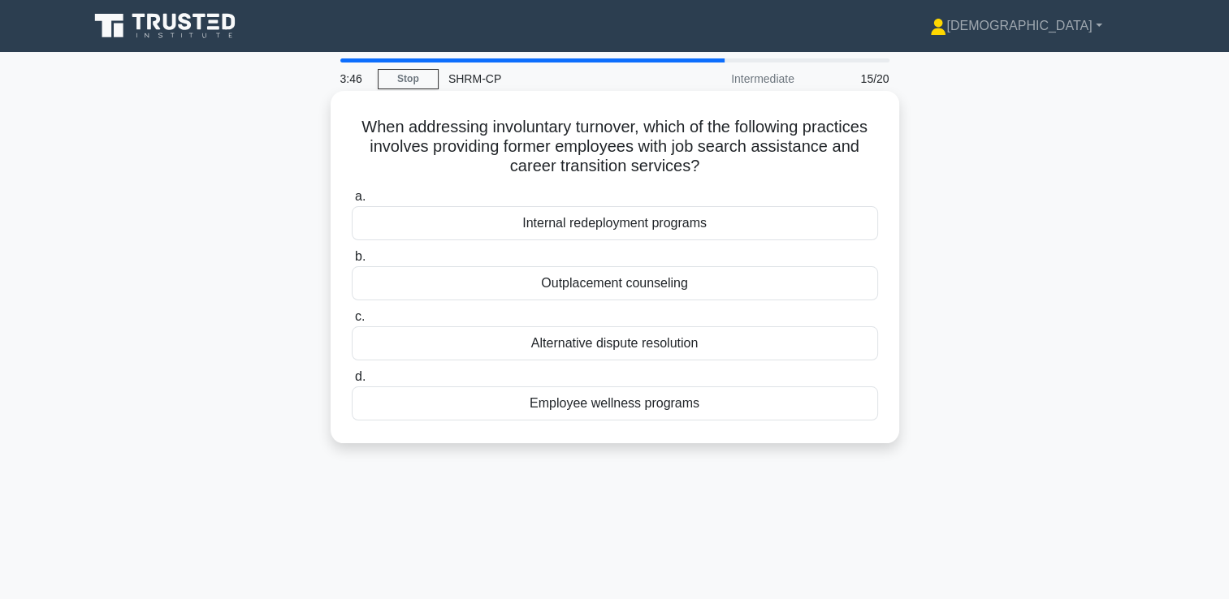
drag, startPoint x: 742, startPoint y: 282, endPoint x: 537, endPoint y: 279, distance: 204.7
click at [537, 279] on div "Outplacement counseling" at bounding box center [615, 283] width 526 height 34
copy div "Outplacement counseling"
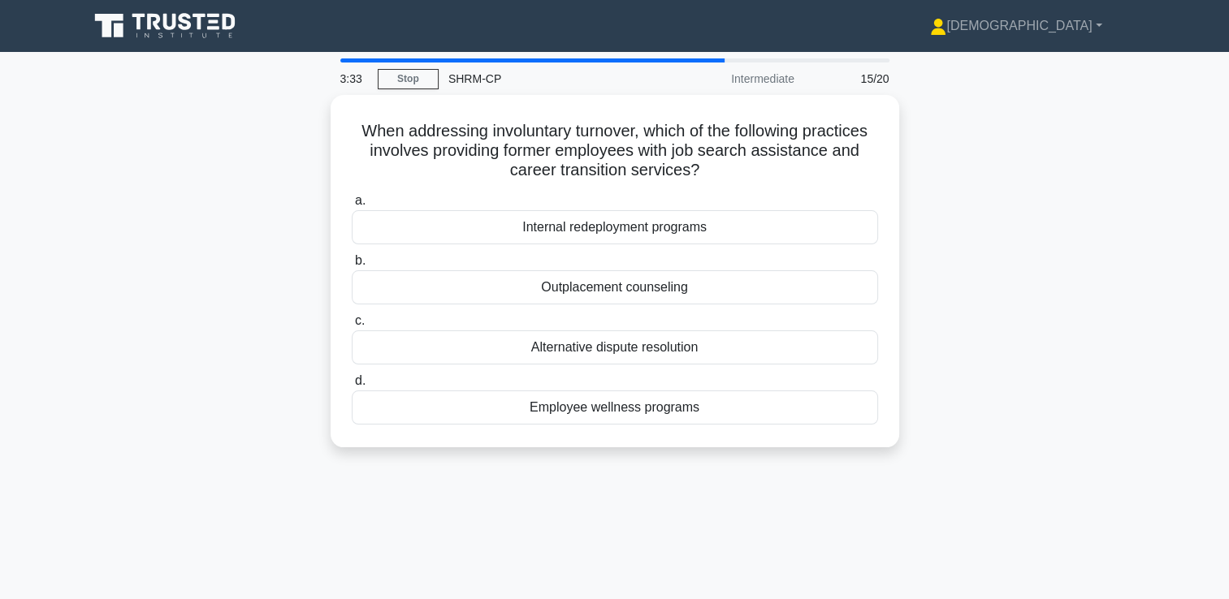
drag, startPoint x: 780, startPoint y: 226, endPoint x: 1121, endPoint y: 524, distance: 453.1
click at [1121, 524] on div "3:33 Stop SHRM-CP Intermediate 15/20 When addressing involuntary turnover, whic…" at bounding box center [615, 464] width 1072 height 812
drag, startPoint x: 1121, startPoint y: 524, endPoint x: 1068, endPoint y: 426, distance: 110.9
click at [1073, 431] on div "When addressing involuntary turnover, which of the following practices involves…" at bounding box center [615, 281] width 1072 height 372
click at [986, 355] on div "When addressing involuntary turnover, which of the following practices involves…" at bounding box center [615, 281] width 1072 height 372
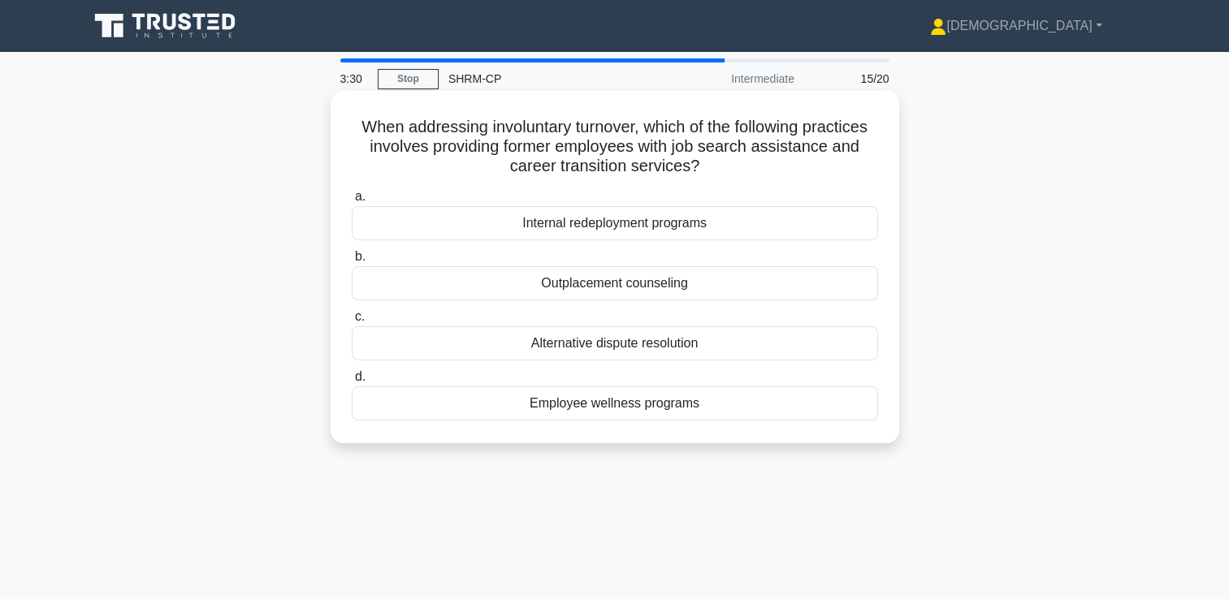
drag, startPoint x: 725, startPoint y: 340, endPoint x: 516, endPoint y: 343, distance: 209.6
click at [516, 343] on div "Alternative dispute resolution" at bounding box center [615, 344] width 526 height 34
copy div "Alternative dispute resolution"
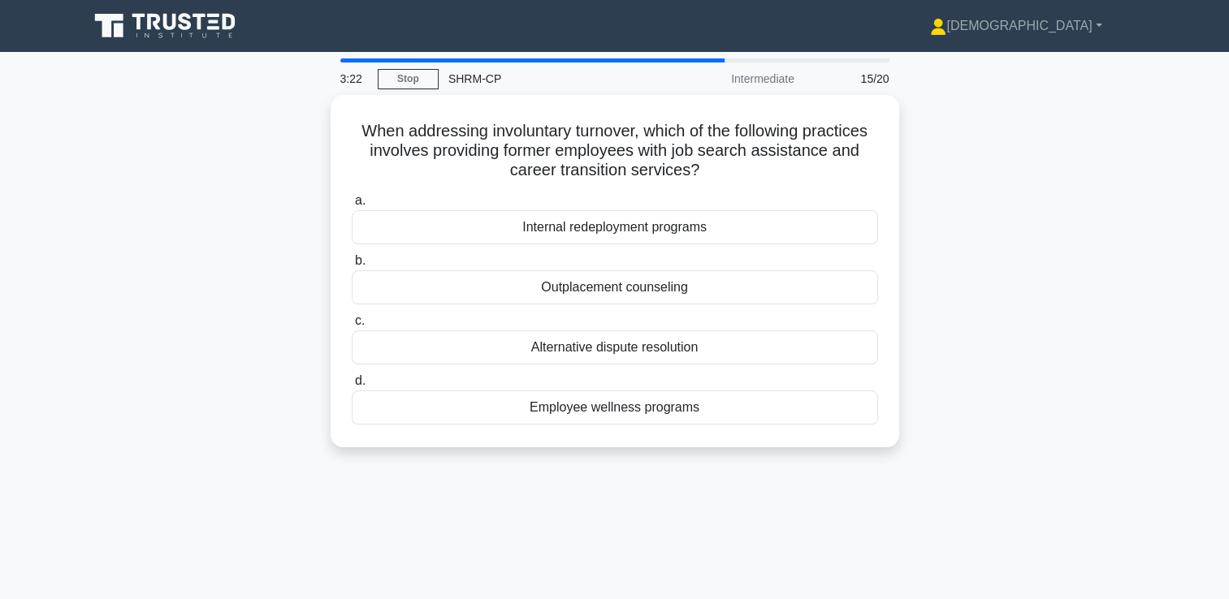
click at [746, 486] on div "3:22 Stop SHRM-CP Intermediate 15/20 When addressing involuntary turnover, whic…" at bounding box center [615, 464] width 1072 height 812
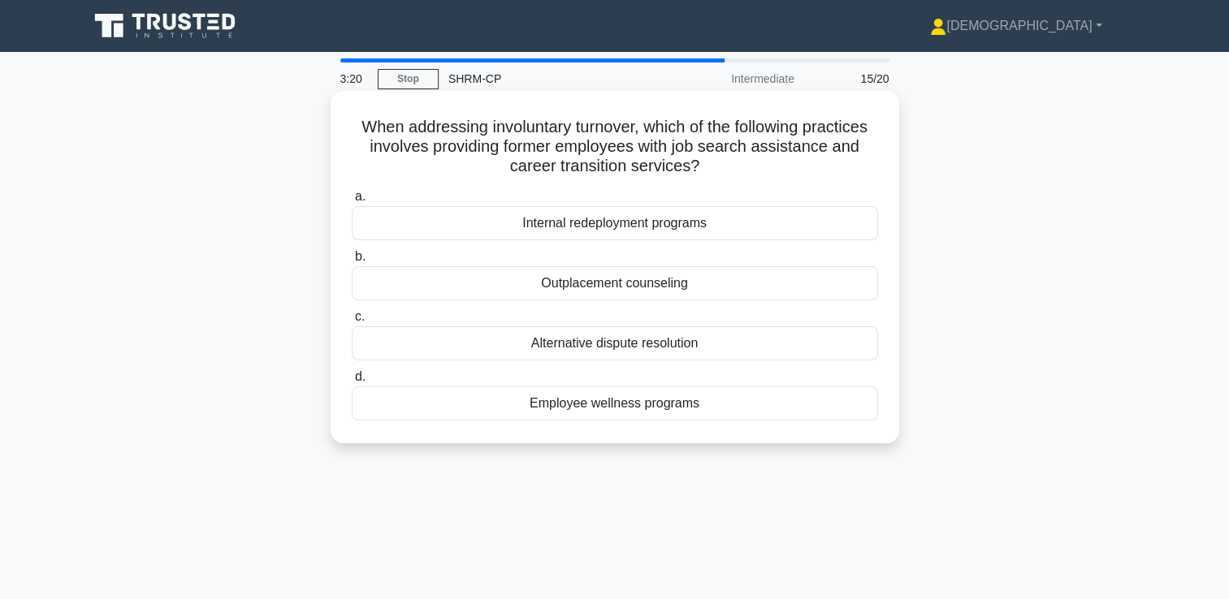
drag, startPoint x: 755, startPoint y: 395, endPoint x: 504, endPoint y: 398, distance: 251.0
click at [504, 398] on div "Employee wellness programs" at bounding box center [615, 404] width 526 height 34
copy div "Employee wellness programs"
click at [565, 294] on div "Outplacement counseling" at bounding box center [615, 283] width 526 height 34
click at [352, 262] on input "b. Outplacement counseling" at bounding box center [352, 257] width 0 height 11
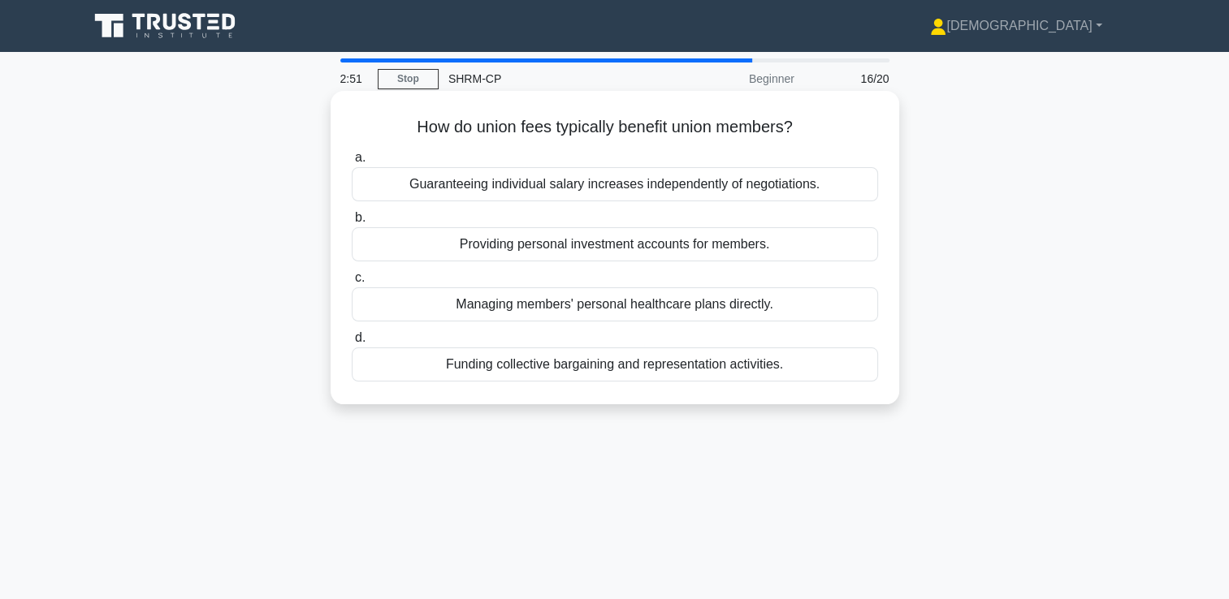
click at [516, 128] on h5 "How do union fees typically benefit union members? .spinner_0XTQ{transform-orig…" at bounding box center [615, 127] width 530 height 21
copy div "How do union fees typically benefit union members? .spinner_0XTQ{transform-orig…"
click at [592, 190] on div "Guaranteeing individual salary increases independently of negotiations." at bounding box center [615, 184] width 526 height 34
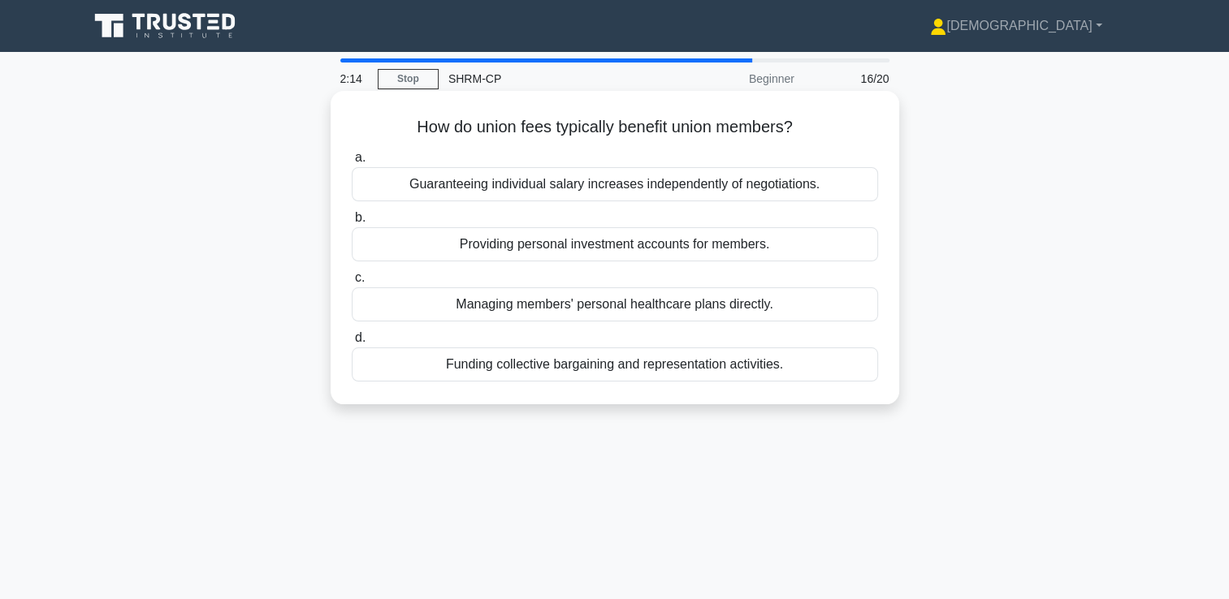
click at [352, 163] on input "a. Guaranteeing individual salary increases independently of negotiations." at bounding box center [352, 158] width 0 height 11
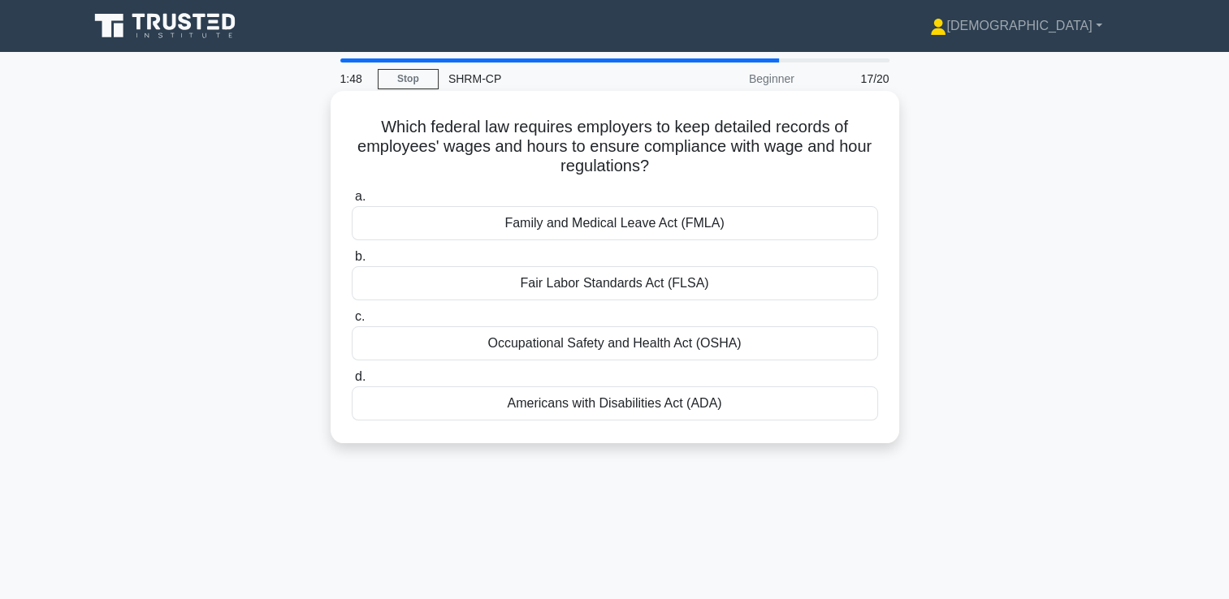
click at [540, 289] on div "Fair Labor Standards Act (FLSA)" at bounding box center [615, 283] width 526 height 34
click at [352, 262] on input "b. Fair Labor Standards Act (FLSA)" at bounding box center [352, 257] width 0 height 11
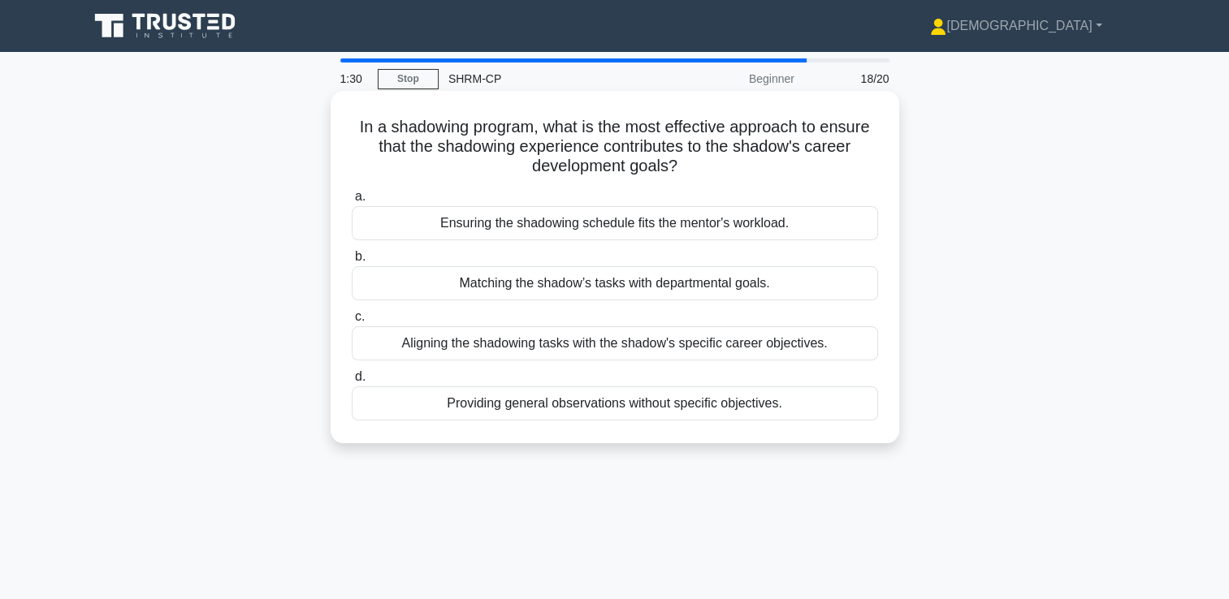
click at [595, 348] on div "Aligning the shadowing tasks with the shadow's specific career objectives." at bounding box center [615, 344] width 526 height 34
click at [352, 322] on input "c. Aligning the shadowing tasks with the shadow's specific career objectives." at bounding box center [352, 317] width 0 height 11
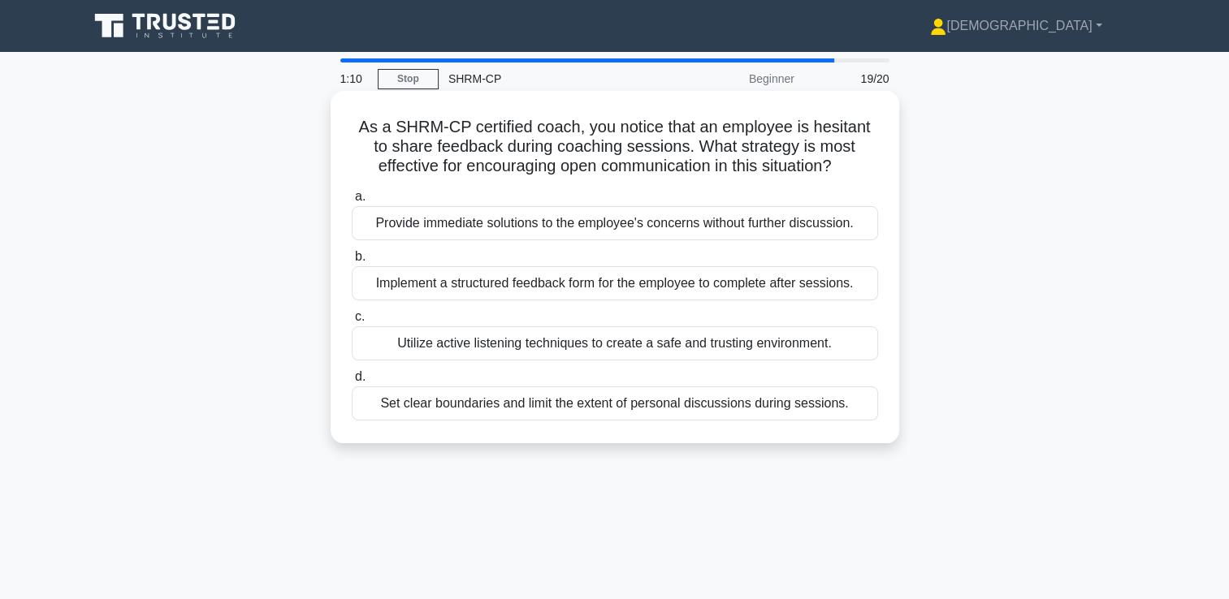
click at [587, 355] on div "Utilize active listening techniques to create a safe and trusting environment." at bounding box center [615, 344] width 526 height 34
click at [352, 322] on input "c. Utilize active listening techniques to create a safe and trusting environmen…" at bounding box center [352, 317] width 0 height 11
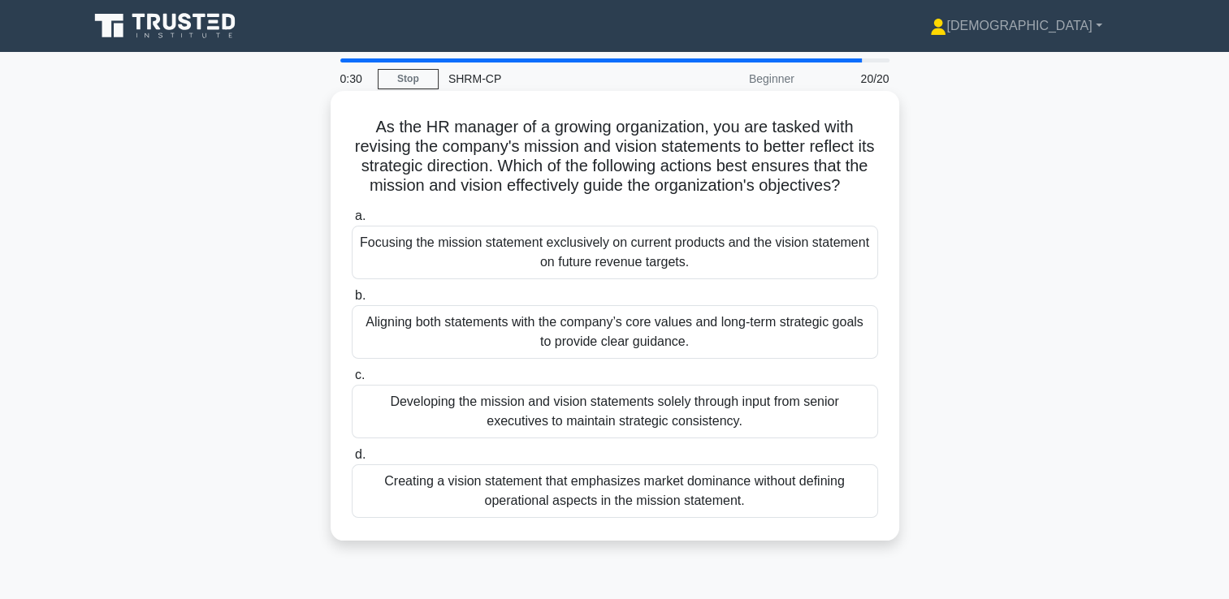
click at [612, 359] on div "Aligning both statements with the company’s core values and long-term strategic…" at bounding box center [615, 332] width 526 height 54
click at [352, 301] on input "b. Aligning both statements with the company’s core values and long-term strate…" at bounding box center [352, 296] width 0 height 11
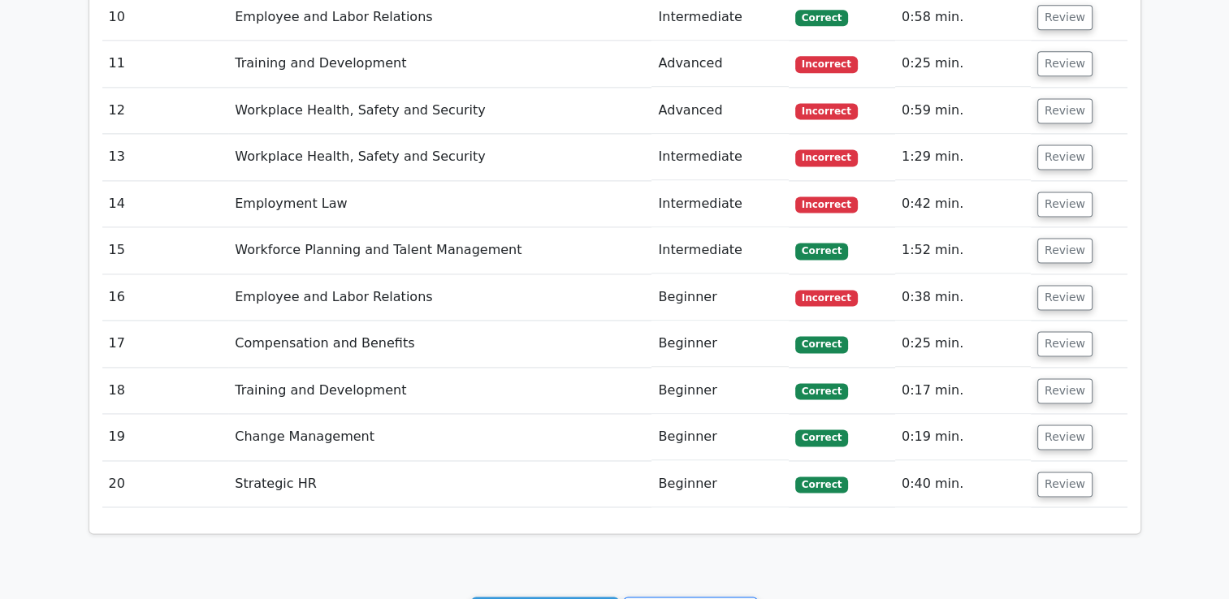
scroll to position [2193, 0]
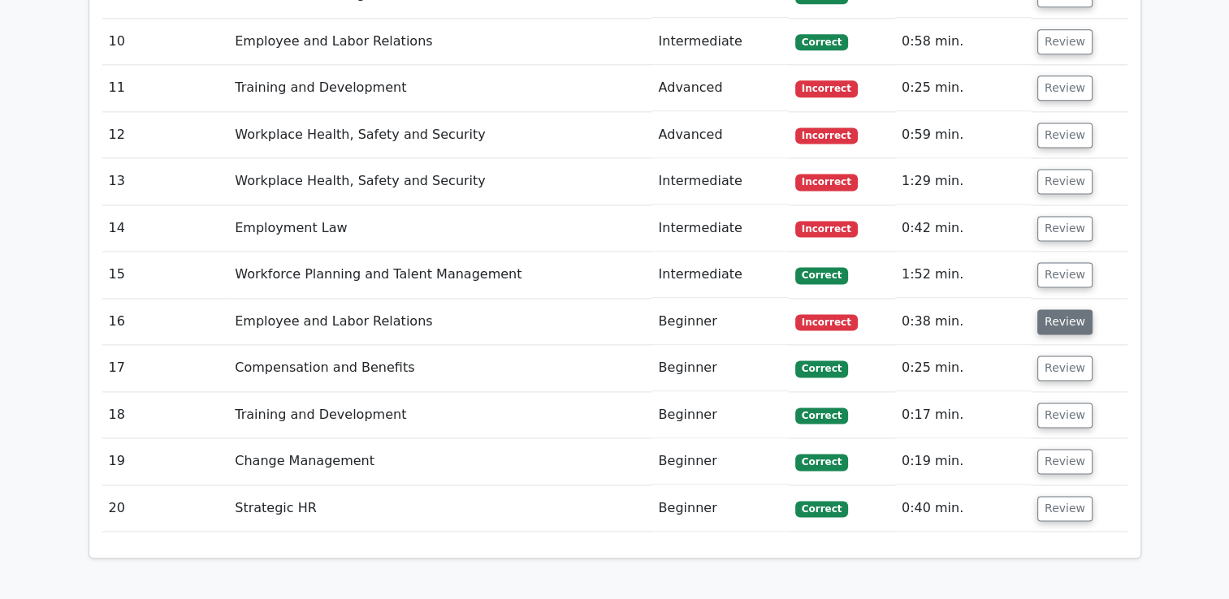
click at [1071, 309] on button "Review" at bounding box center [1064, 321] width 55 height 25
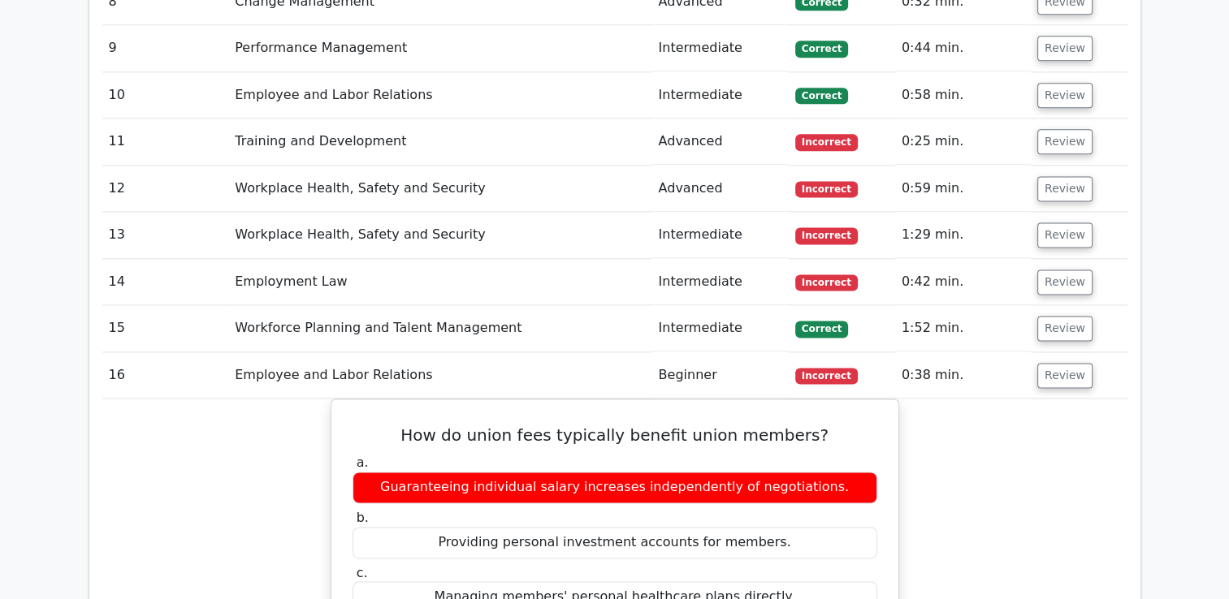
scroll to position [2112, 0]
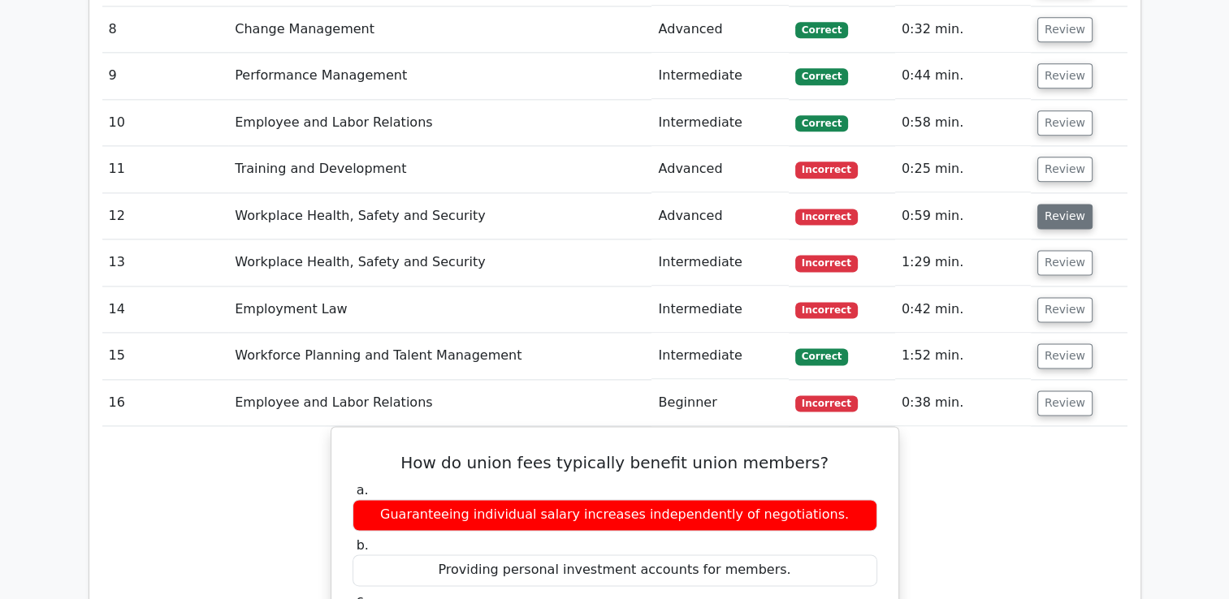
click at [1073, 204] on button "Review" at bounding box center [1064, 216] width 55 height 25
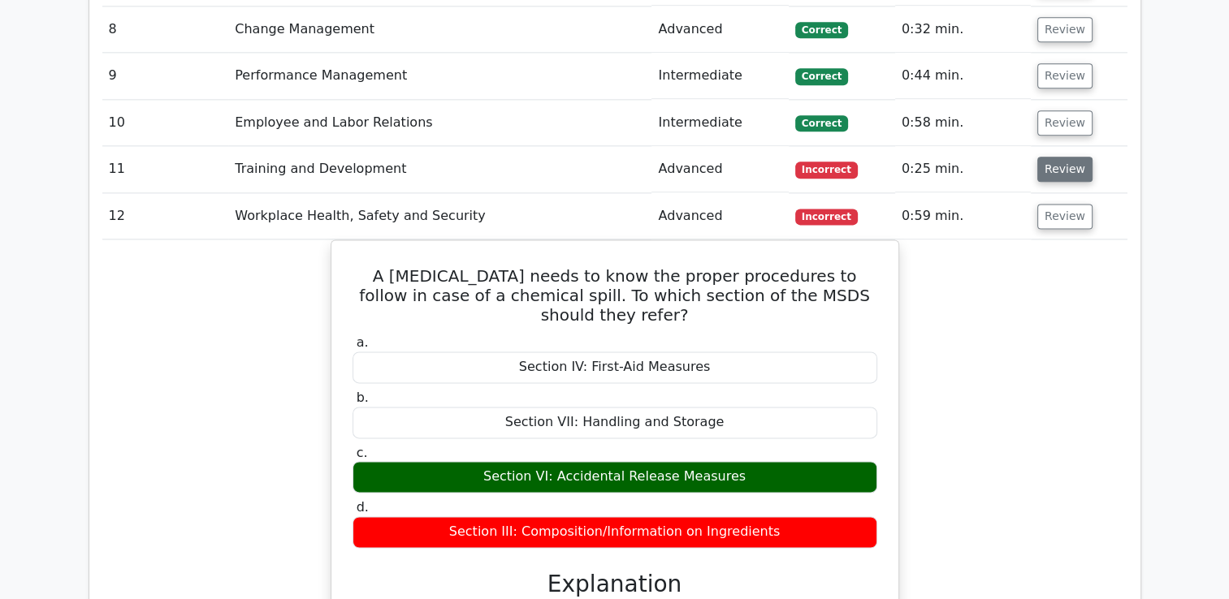
click at [1043, 157] on button "Review" at bounding box center [1064, 169] width 55 height 25
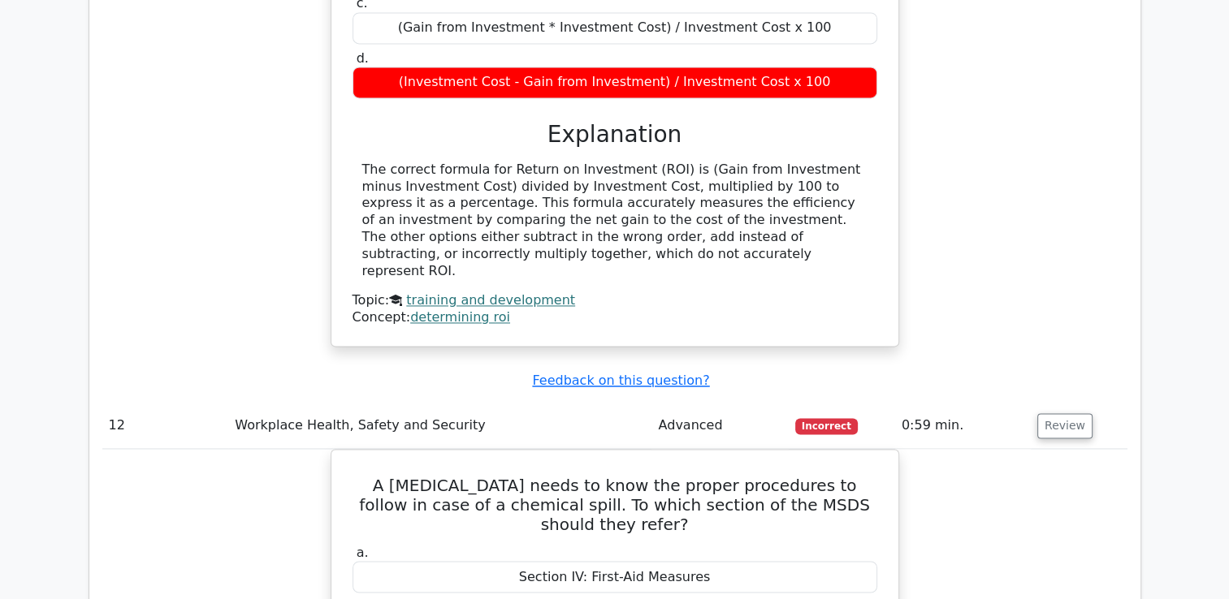
scroll to position [2518, 0]
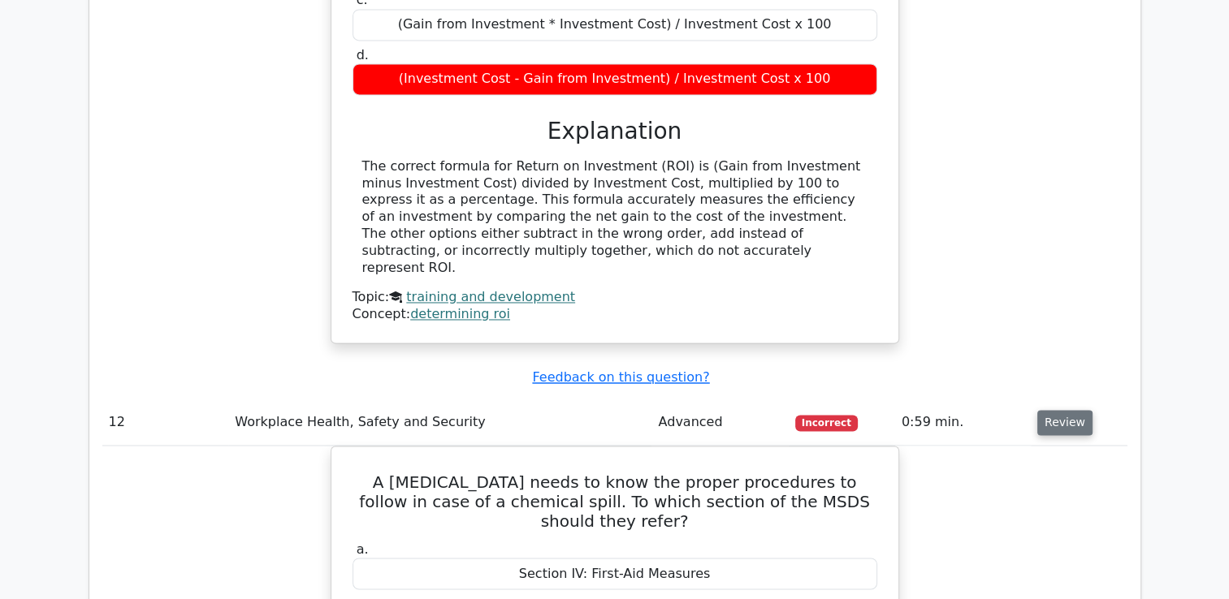
click at [1054, 410] on button "Review" at bounding box center [1064, 422] width 55 height 25
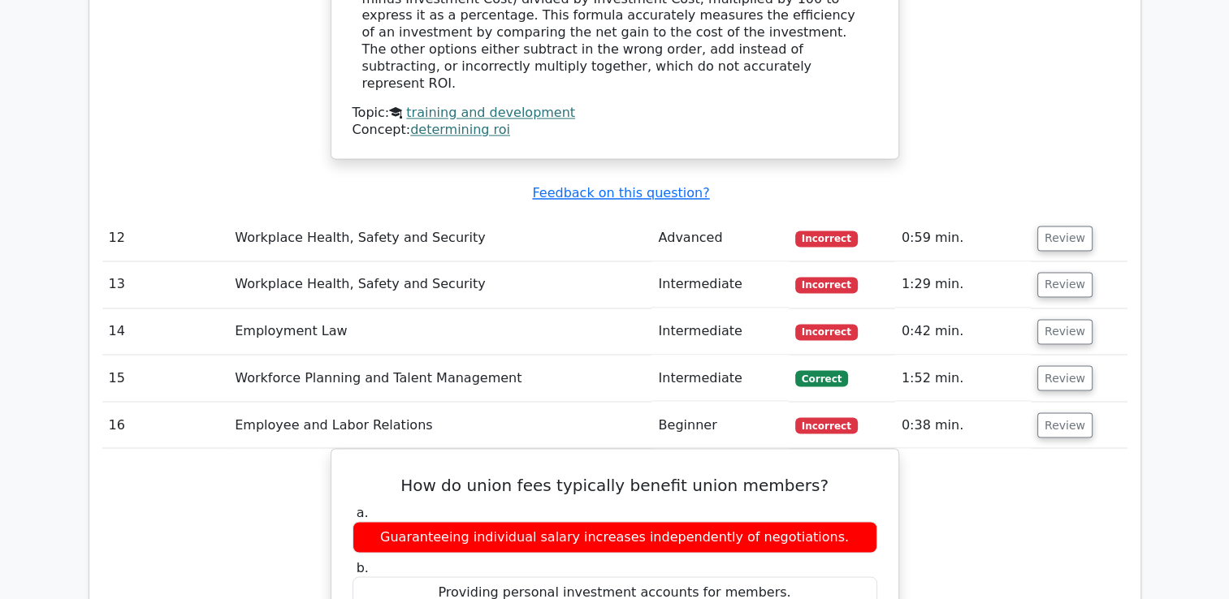
scroll to position [2681, 0]
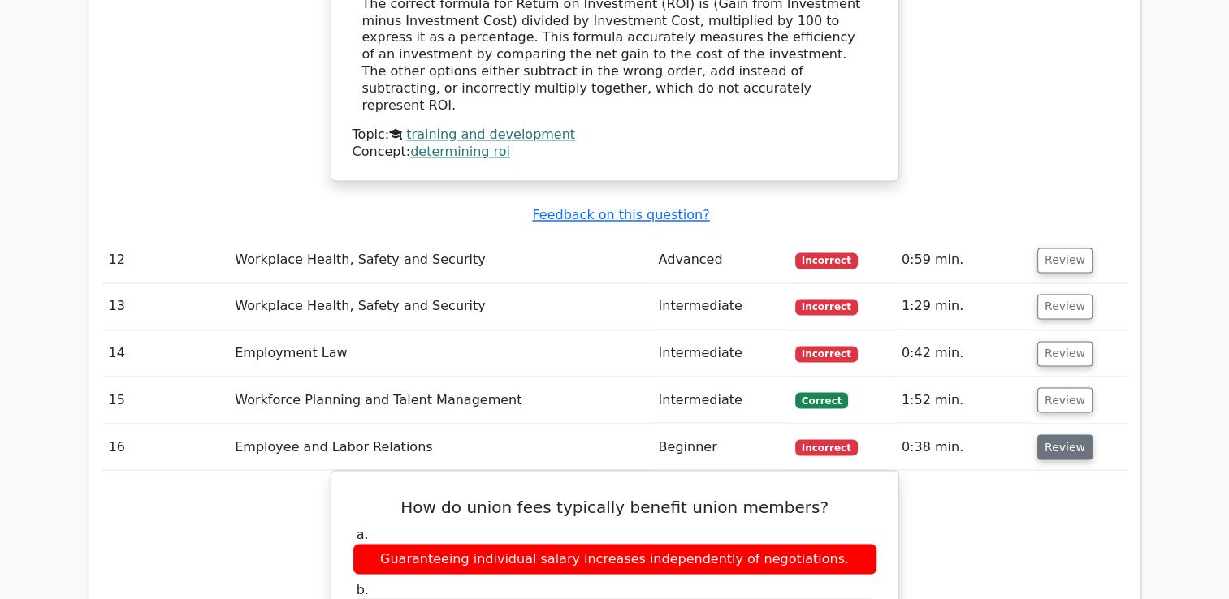
click at [1041, 435] on button "Review" at bounding box center [1064, 447] width 55 height 25
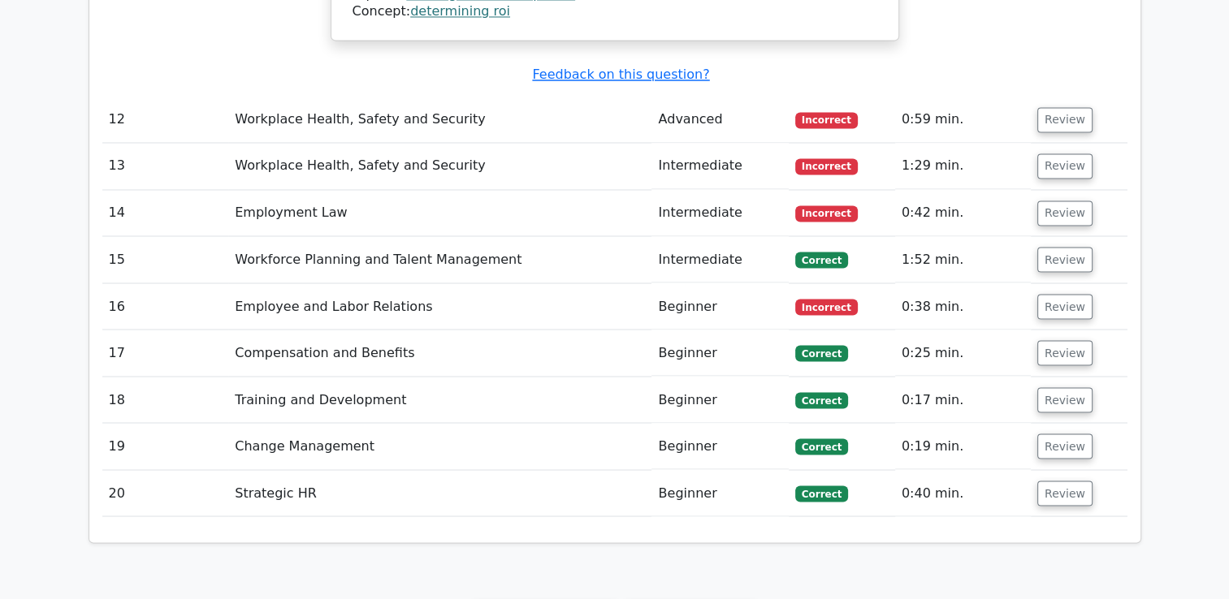
scroll to position [3041, 0]
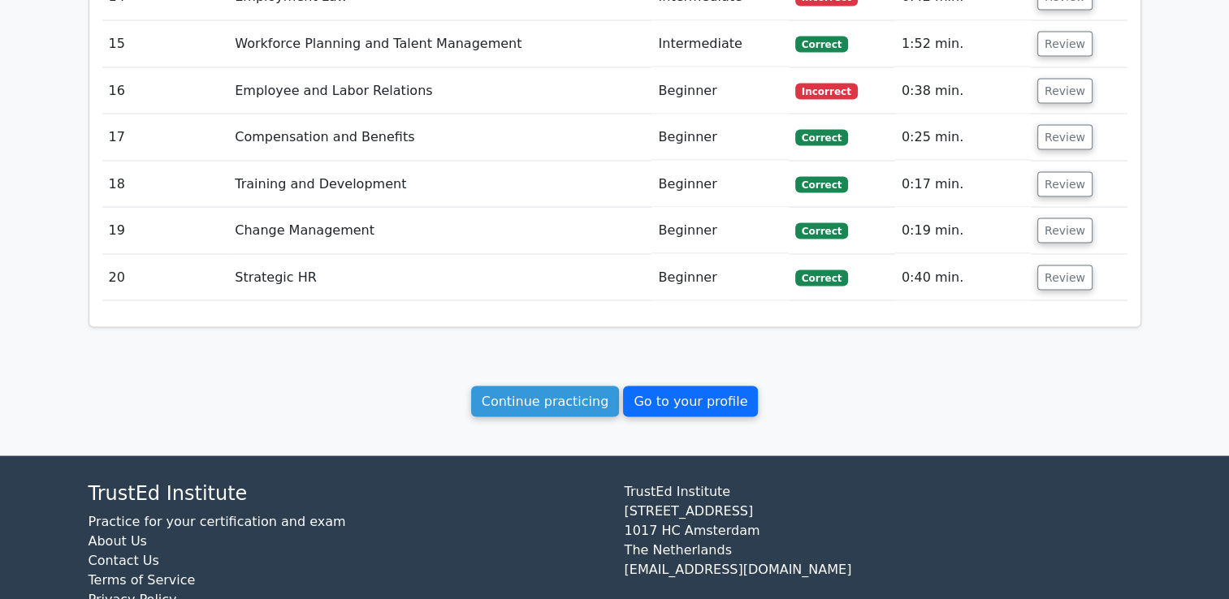
click at [705, 386] on link "Go to your profile" at bounding box center [690, 401] width 135 height 31
